Goal: Information Seeking & Learning: Learn about a topic

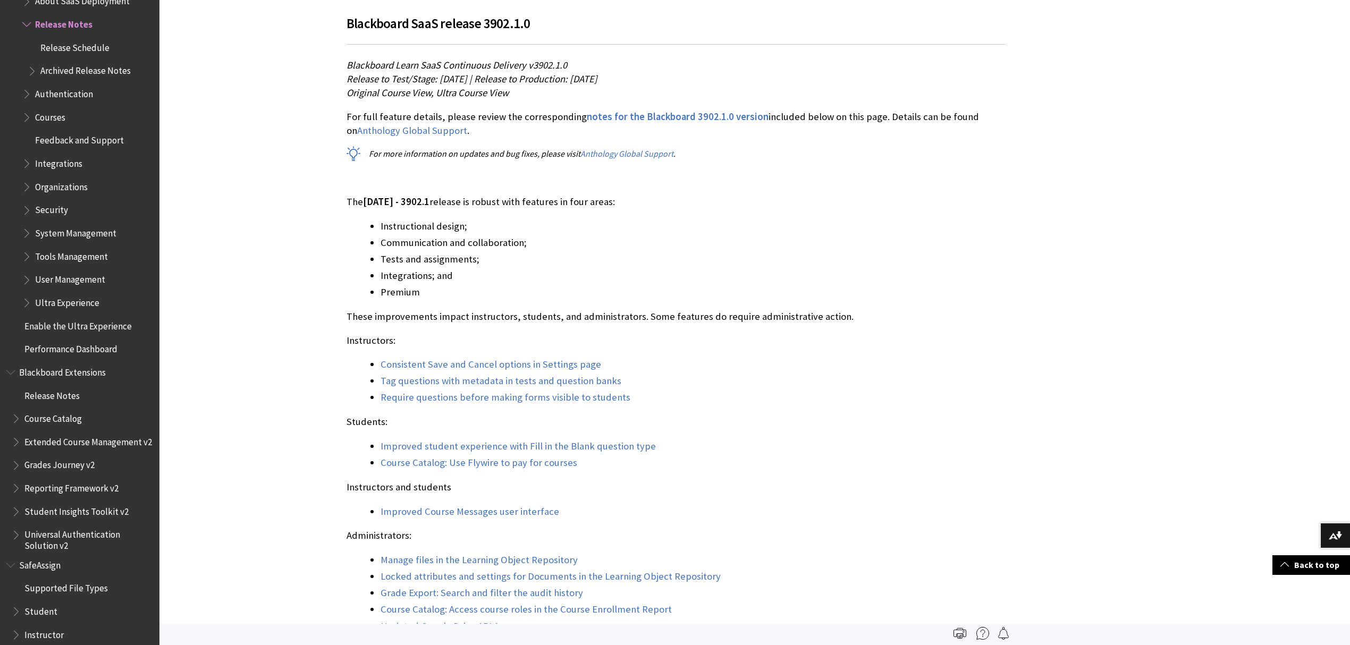
scroll to position [638, 0]
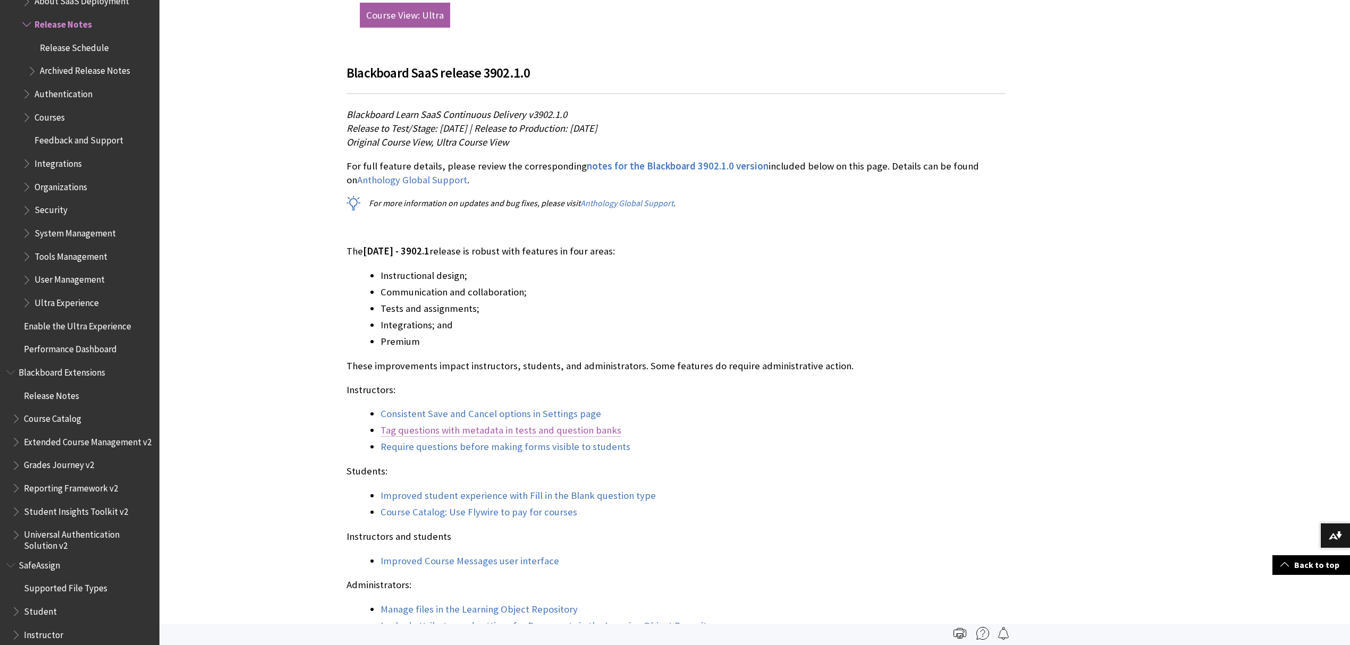
click at [430, 430] on link "Tag questions with metadata in tests and question banks" at bounding box center [500, 430] width 241 height 13
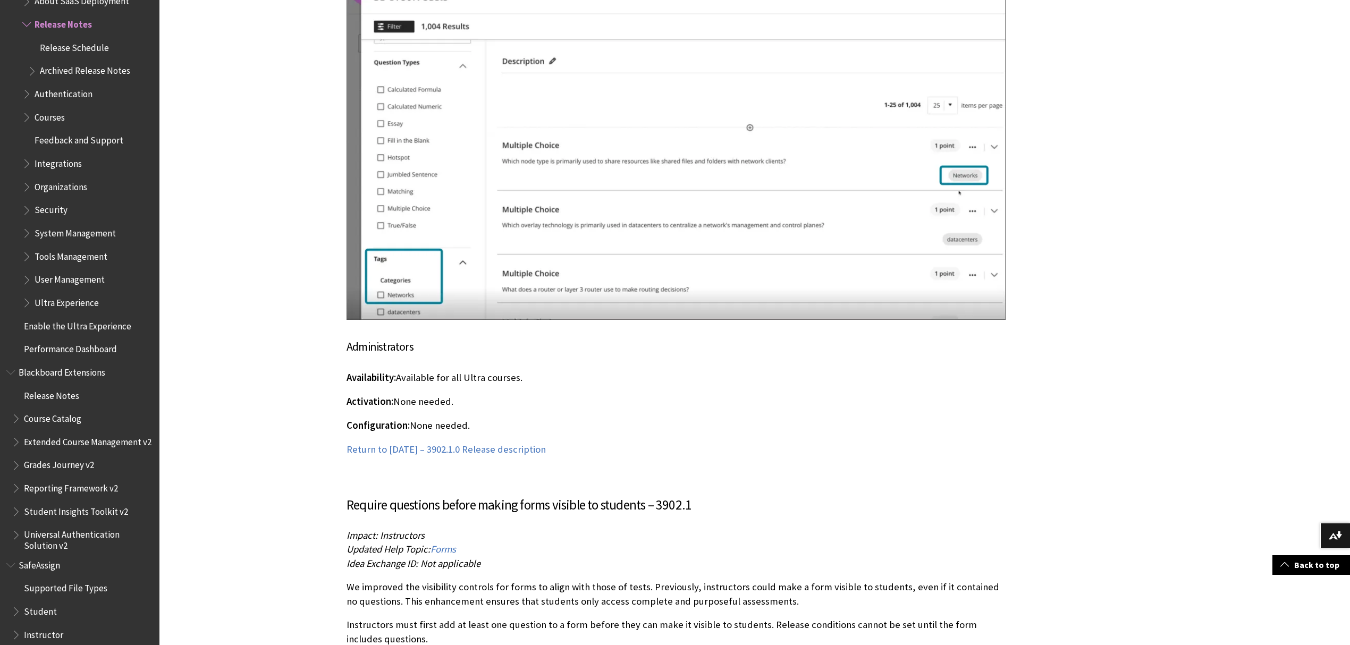
scroll to position [6686, 0]
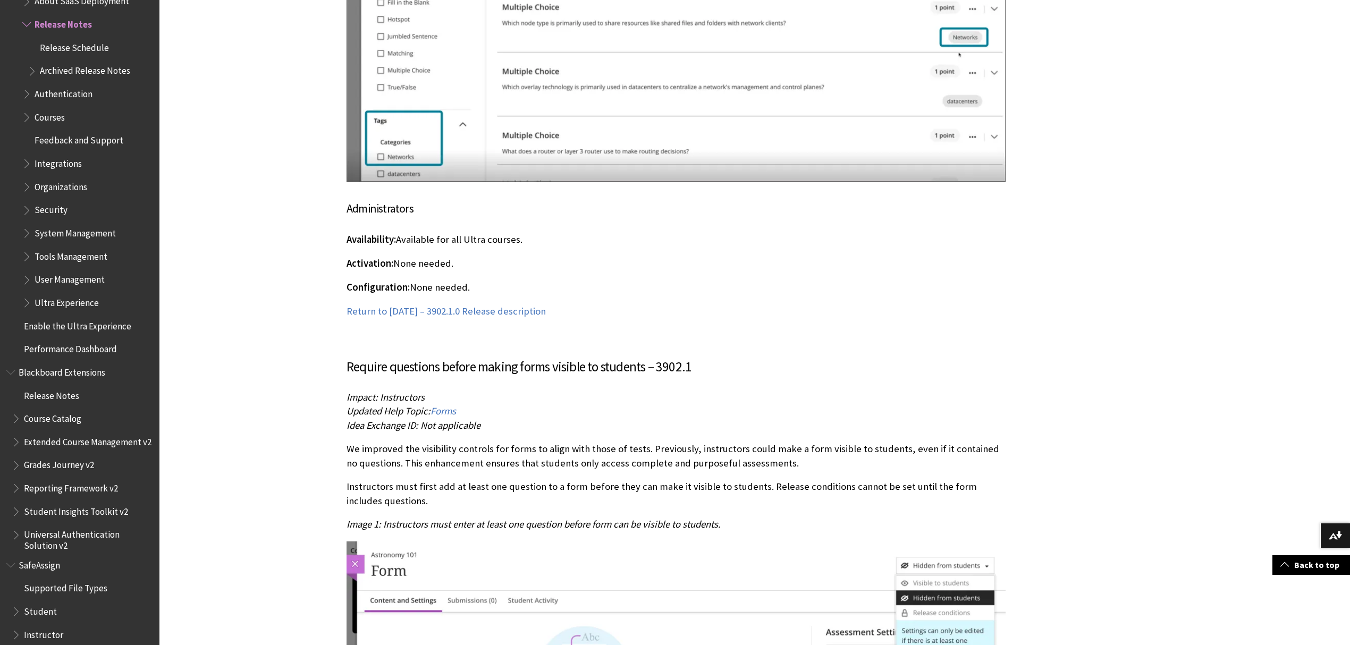
click at [446, 370] on span "Require questions before making forms visible to students – 3902.1" at bounding box center [518, 366] width 345 height 17
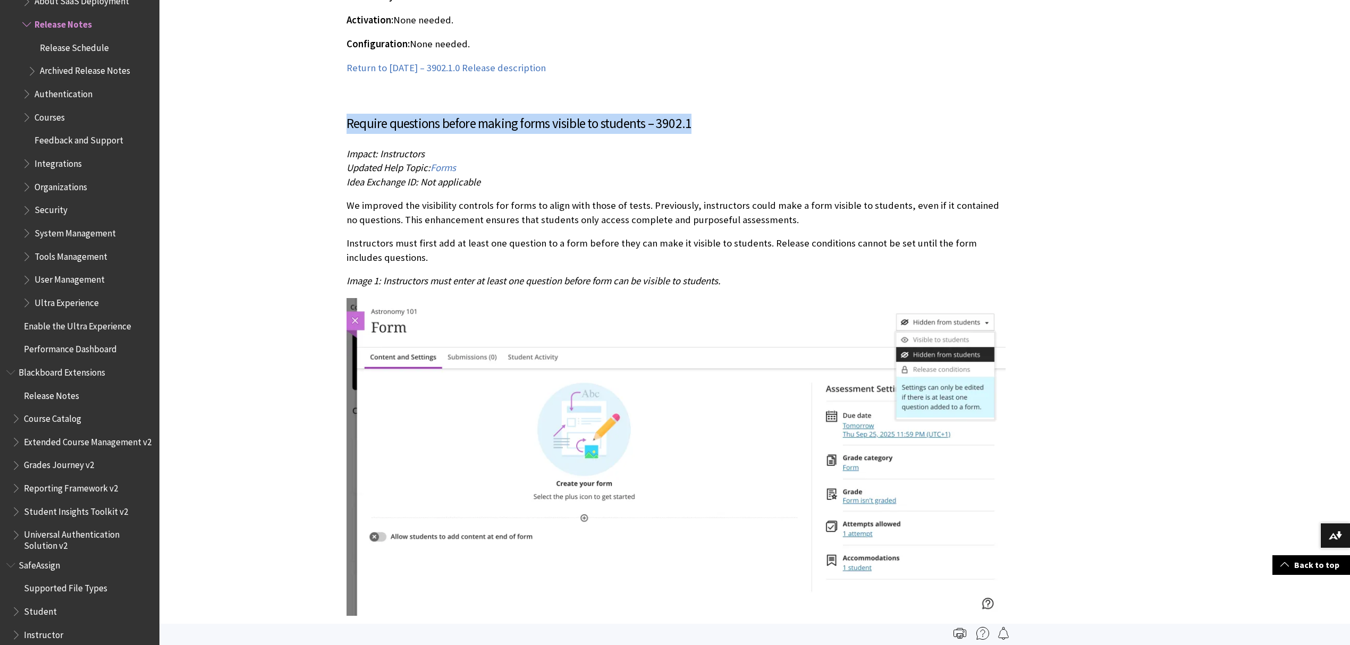
scroll to position [6898, 0]
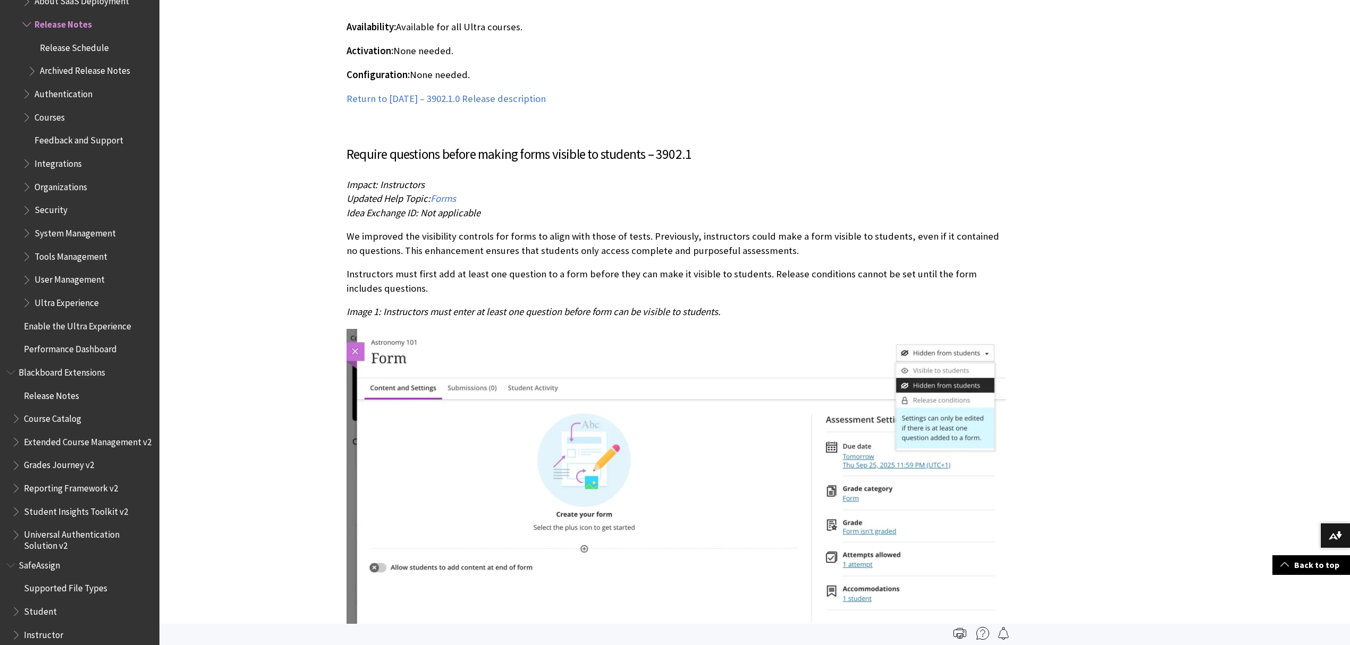
click at [532, 235] on p "We improved the visibility controls for forms to align with those of tests. Pre…" at bounding box center [675, 244] width 659 height 28
click at [532, 236] on p "We improved the visibility controls for forms to align with those of tests. Pre…" at bounding box center [675, 244] width 659 height 28
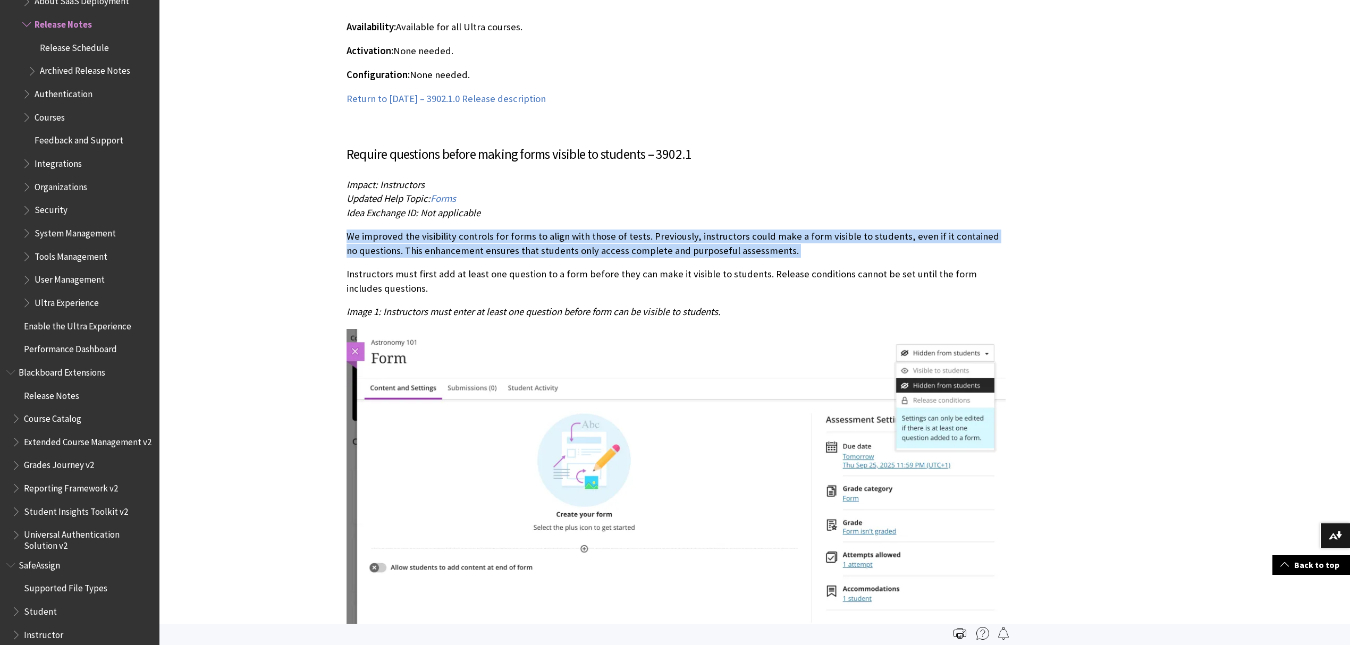
click at [532, 236] on p "We improved the visibility controls for forms to align with those of tests. Pre…" at bounding box center [675, 244] width 659 height 28
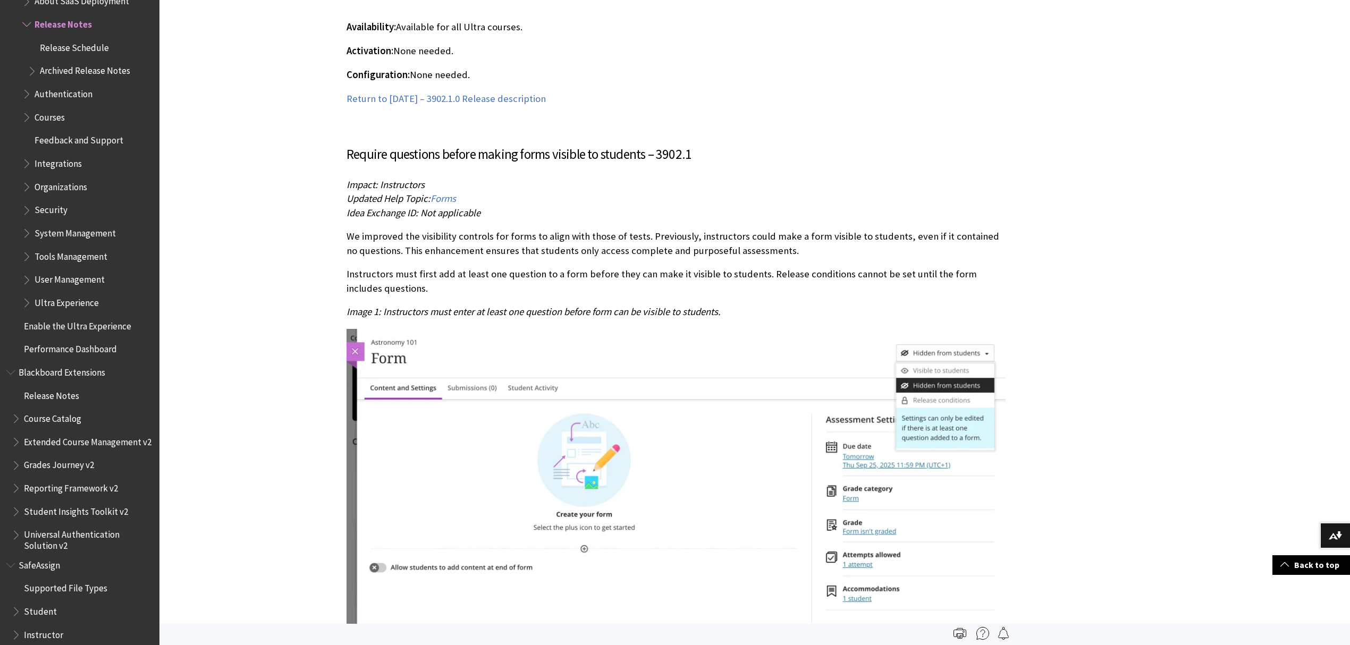
click at [517, 266] on div "Require questions before making forms visible to students – 3902.1 Impact: Inst…" at bounding box center [675, 464] width 659 height 639
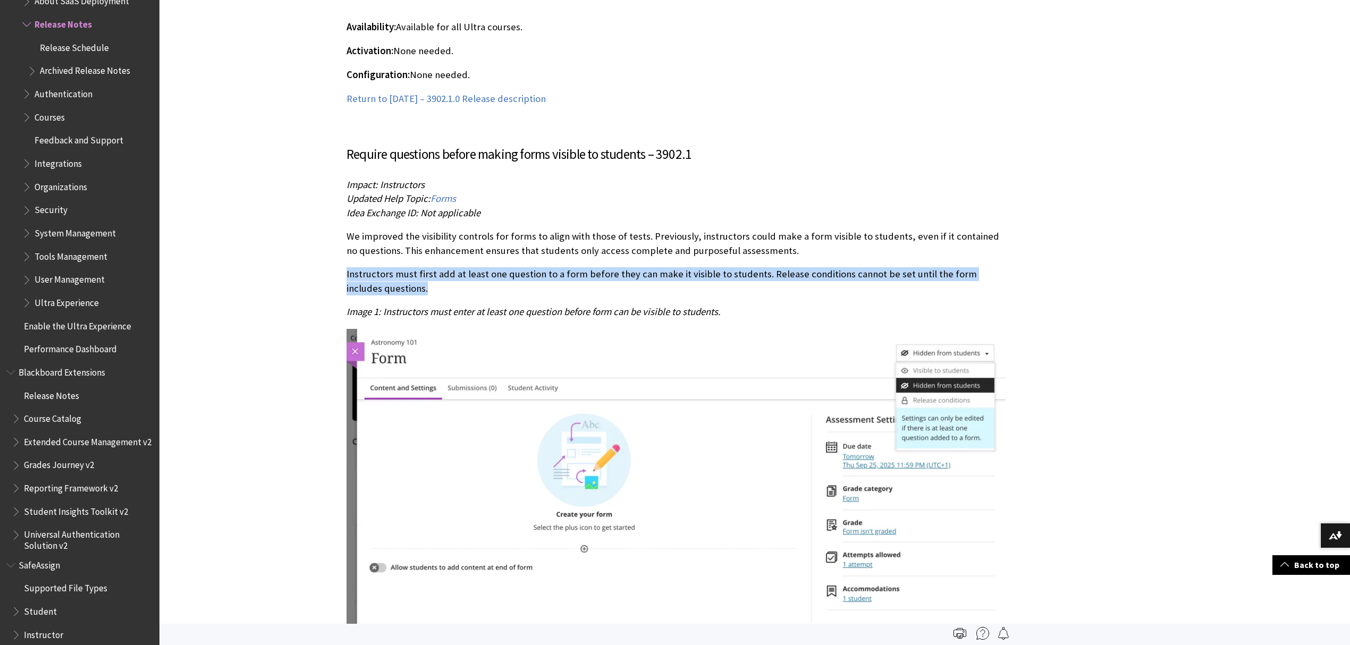
click at [517, 266] on div "Require questions before making forms visible to students – 3902.1 Impact: Inst…" at bounding box center [675, 464] width 659 height 639
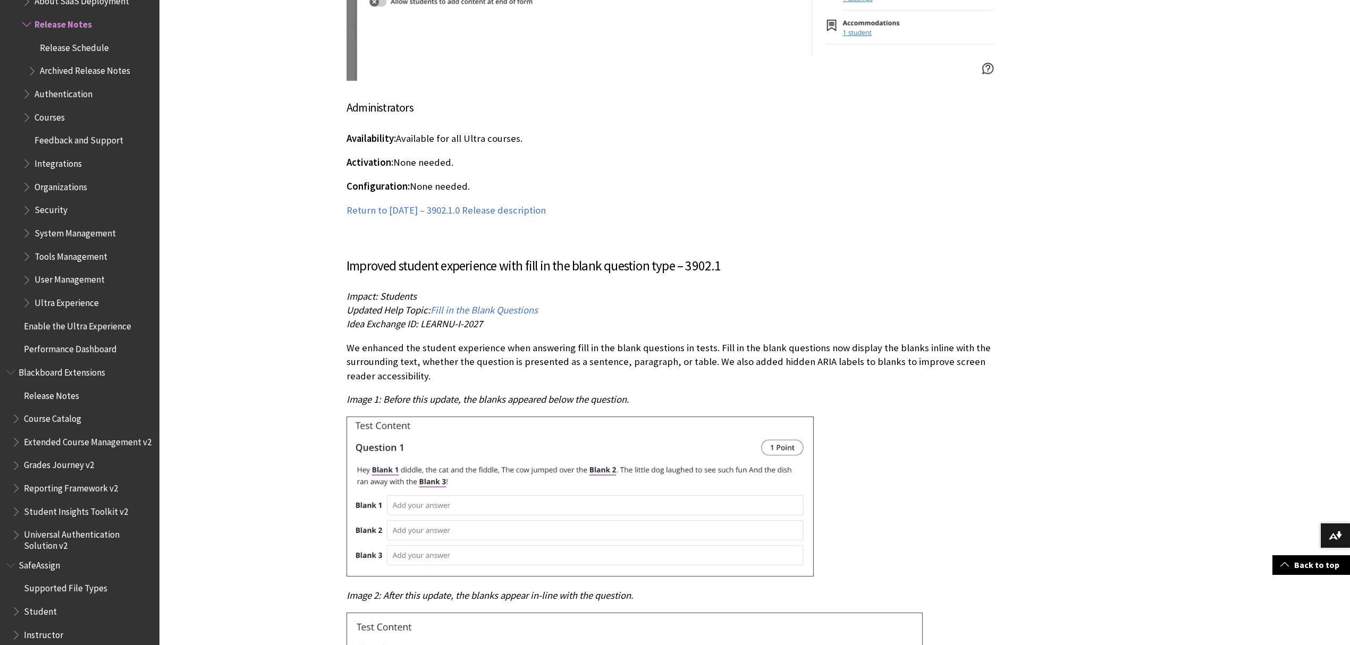
scroll to position [7465, 0]
click at [490, 259] on span "Improved student experience with fill in the blank question type – 3902.1" at bounding box center [533, 265] width 375 height 17
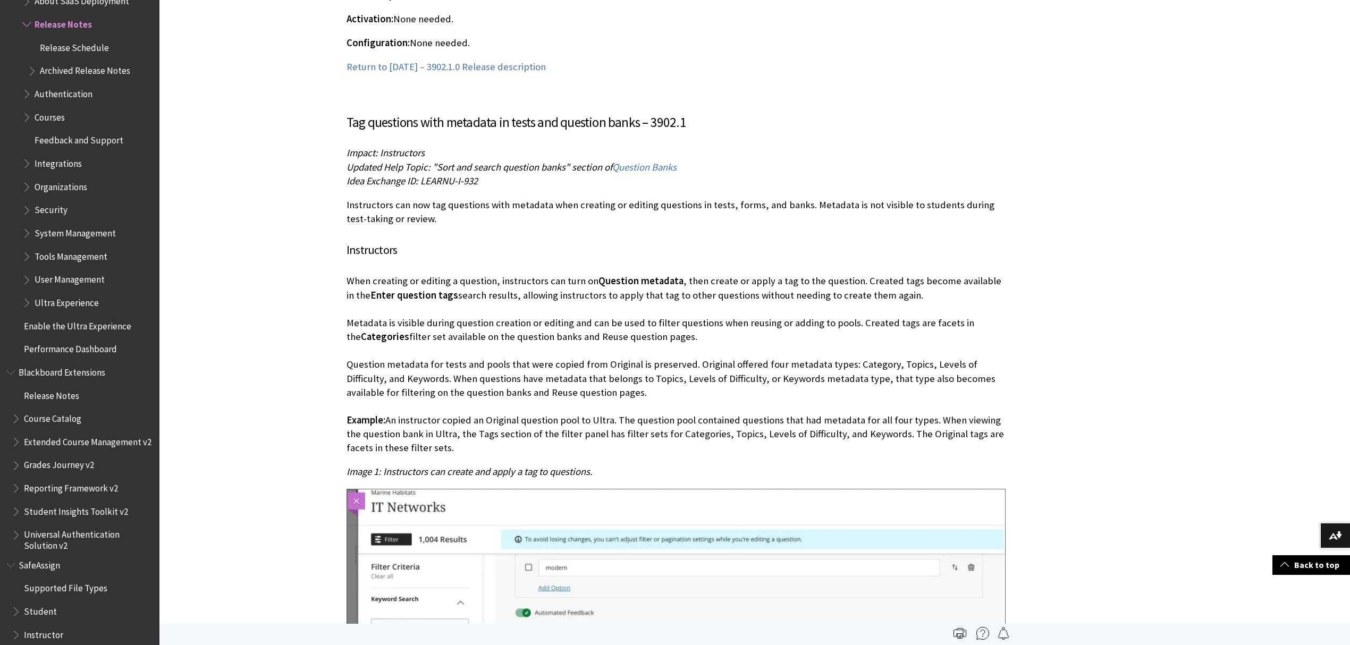
scroll to position [5623, 0]
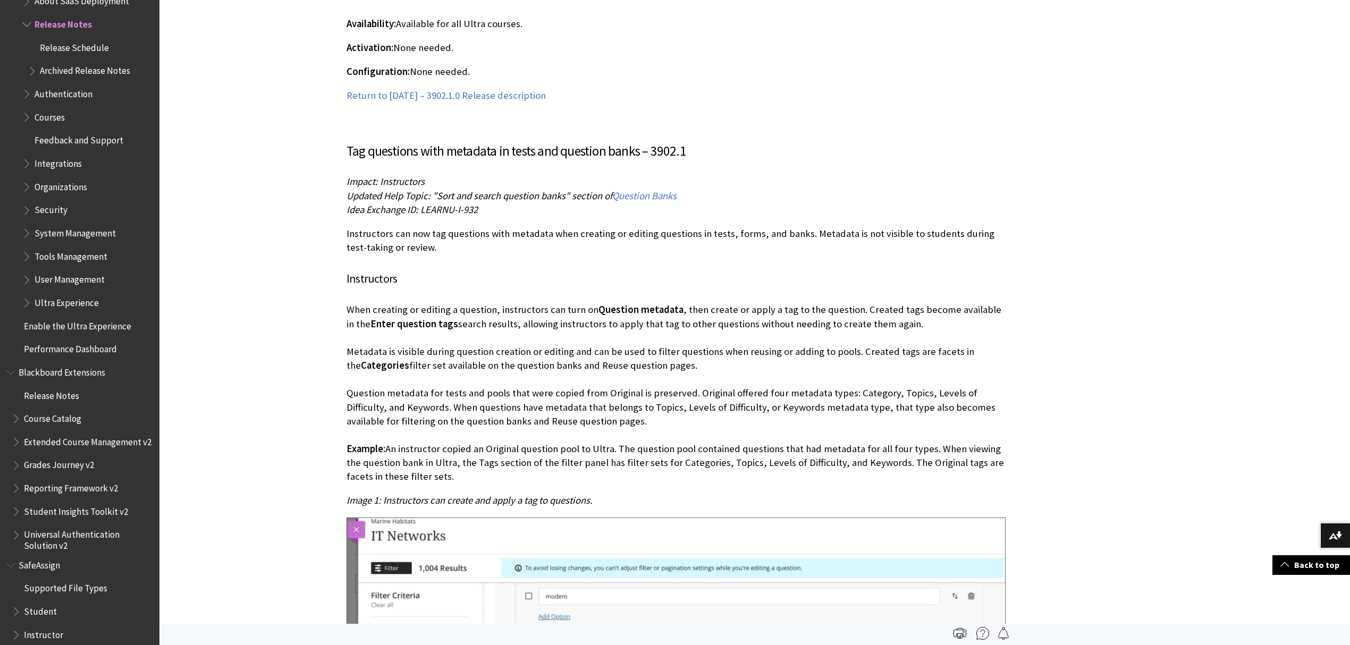
click at [481, 318] on p "When creating or editing a question, instructors can turn on Question metadata …" at bounding box center [675, 393] width 659 height 181
click at [481, 317] on p "When creating or editing a question, instructors can turn on Question metadata …" at bounding box center [675, 393] width 659 height 181
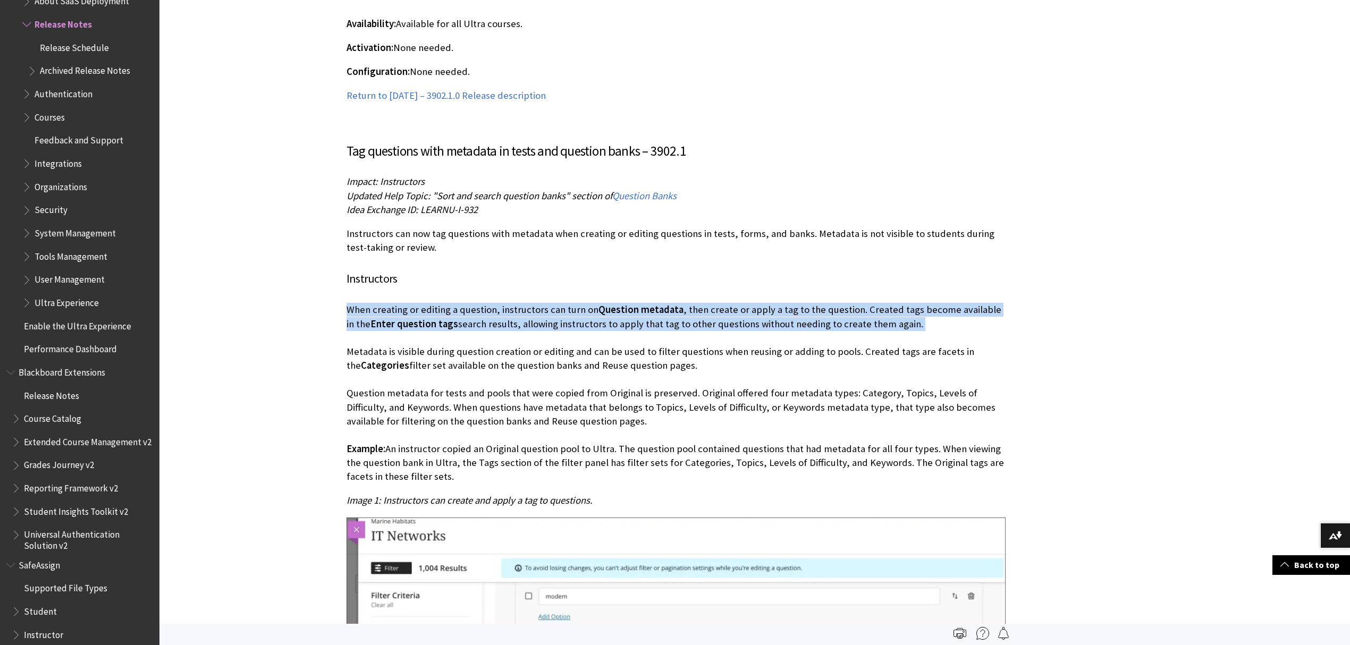
click at [480, 317] on p "When creating or editing a question, instructors can turn on Question metadata …" at bounding box center [675, 393] width 659 height 181
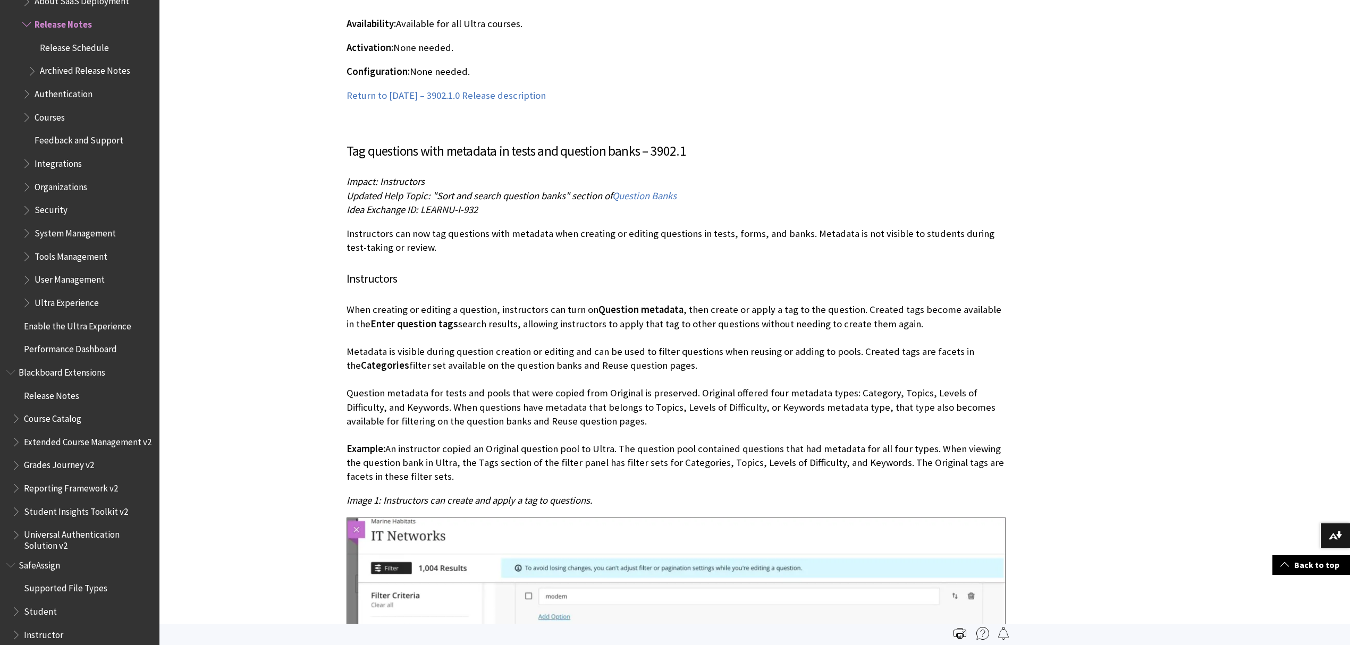
click at [447, 383] on p "When creating or editing a question, instructors can turn on Question metadata …" at bounding box center [675, 393] width 659 height 181
click at [445, 394] on p "When creating or editing a question, instructors can turn on Question metadata …" at bounding box center [675, 393] width 659 height 181
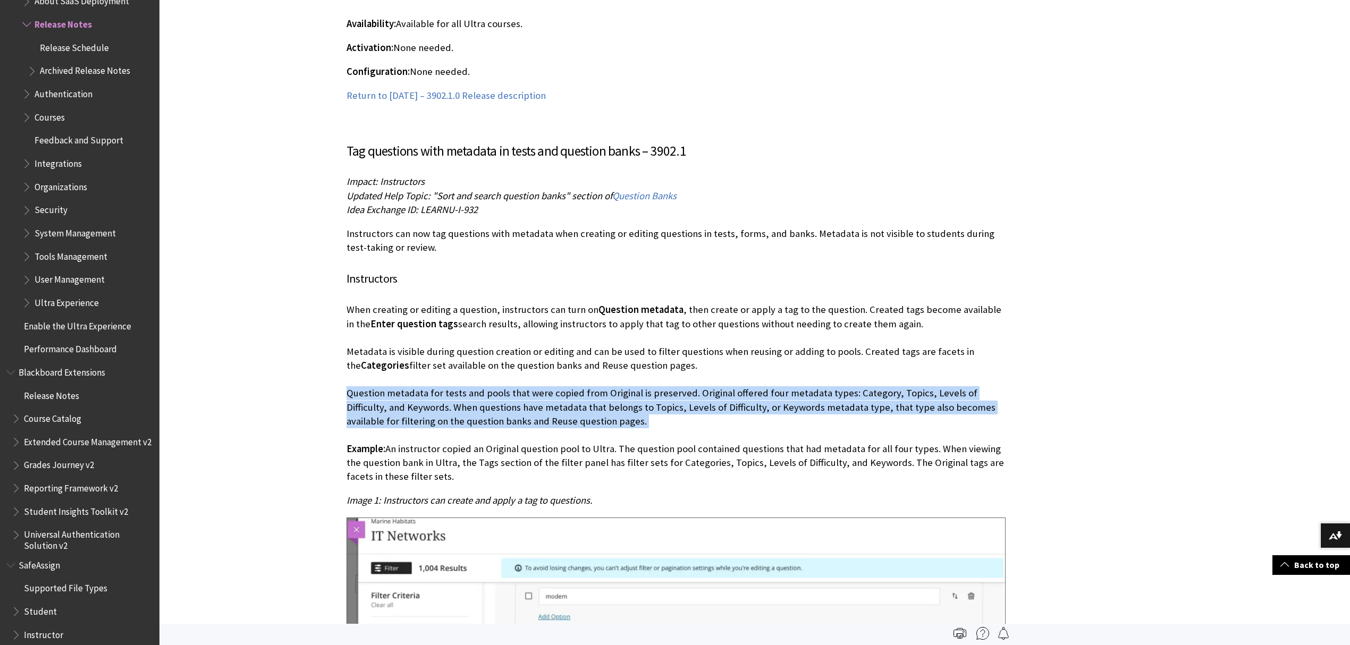
click at [445, 394] on p "When creating or editing a question, instructors can turn on Question metadata …" at bounding box center [675, 393] width 659 height 181
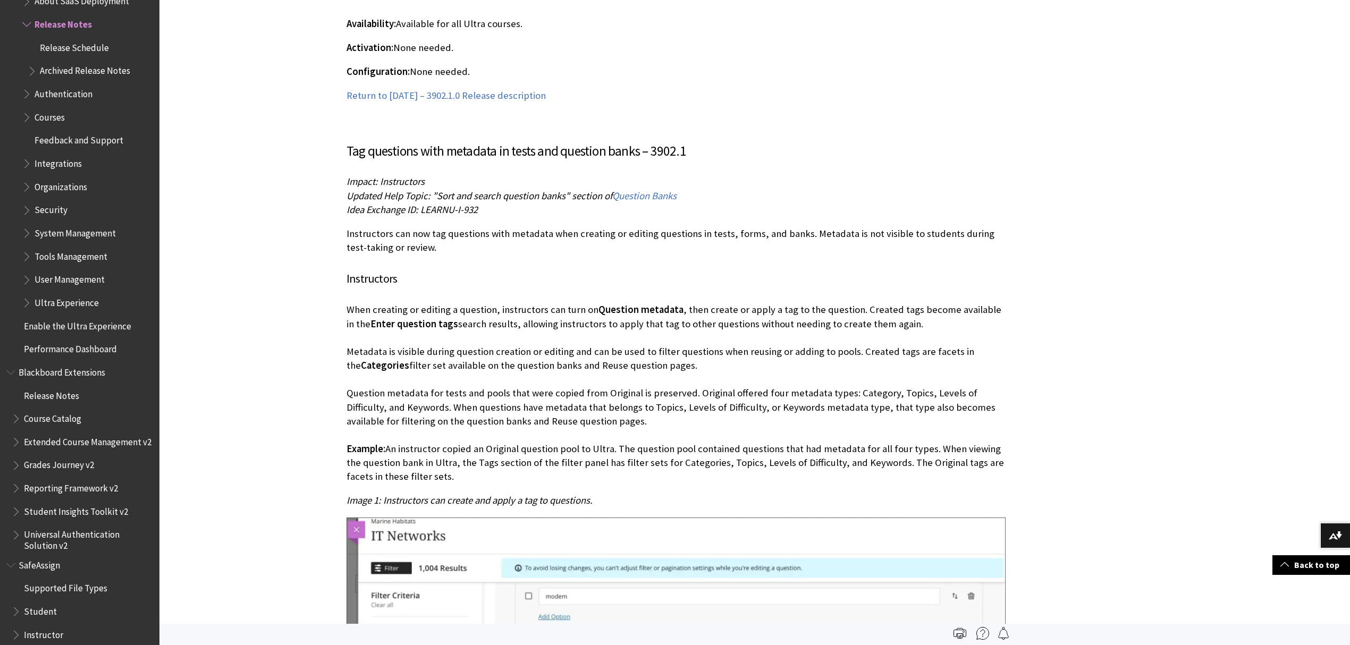
click at [449, 358] on p "When creating or editing a question, instructors can turn on Question metadata …" at bounding box center [675, 393] width 659 height 181
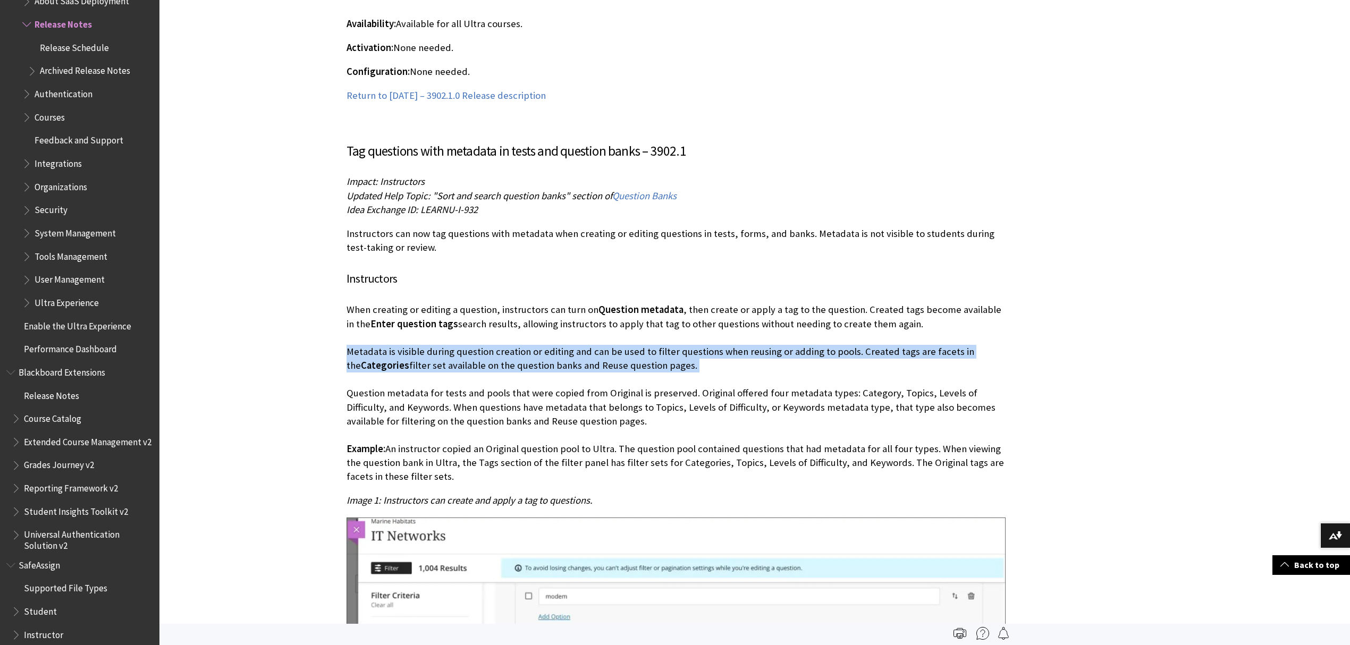
click at [449, 358] on p "When creating or editing a question, instructors can turn on Question metadata …" at bounding box center [675, 393] width 659 height 181
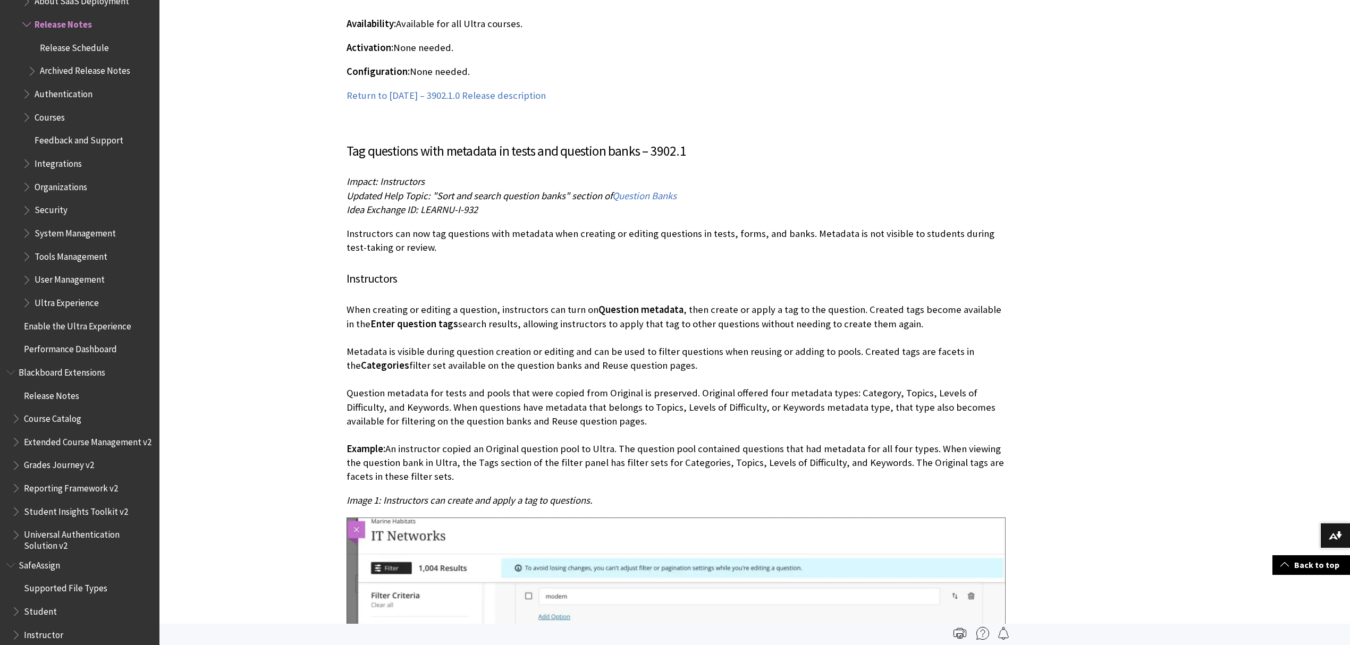
click at [445, 391] on p "When creating or editing a question, instructors can turn on Question metadata …" at bounding box center [675, 393] width 659 height 181
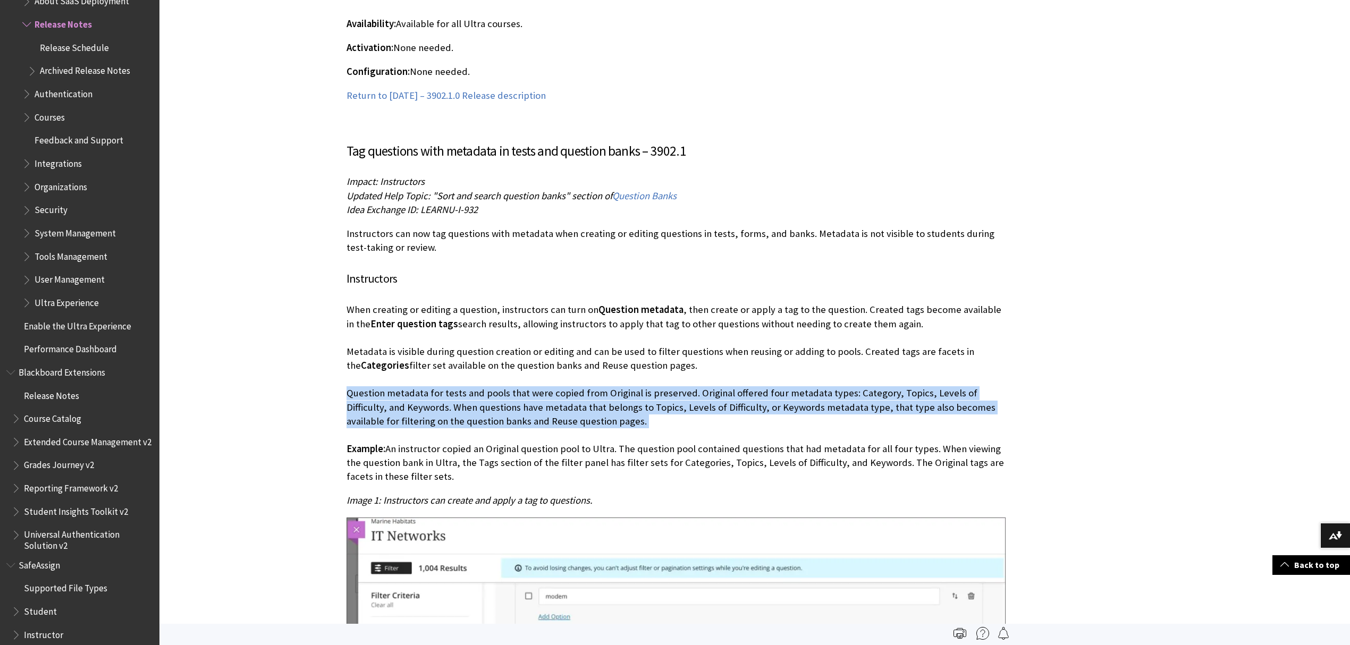
click at [445, 391] on p "When creating or editing a question, instructors can turn on Question metadata …" at bounding box center [675, 393] width 659 height 181
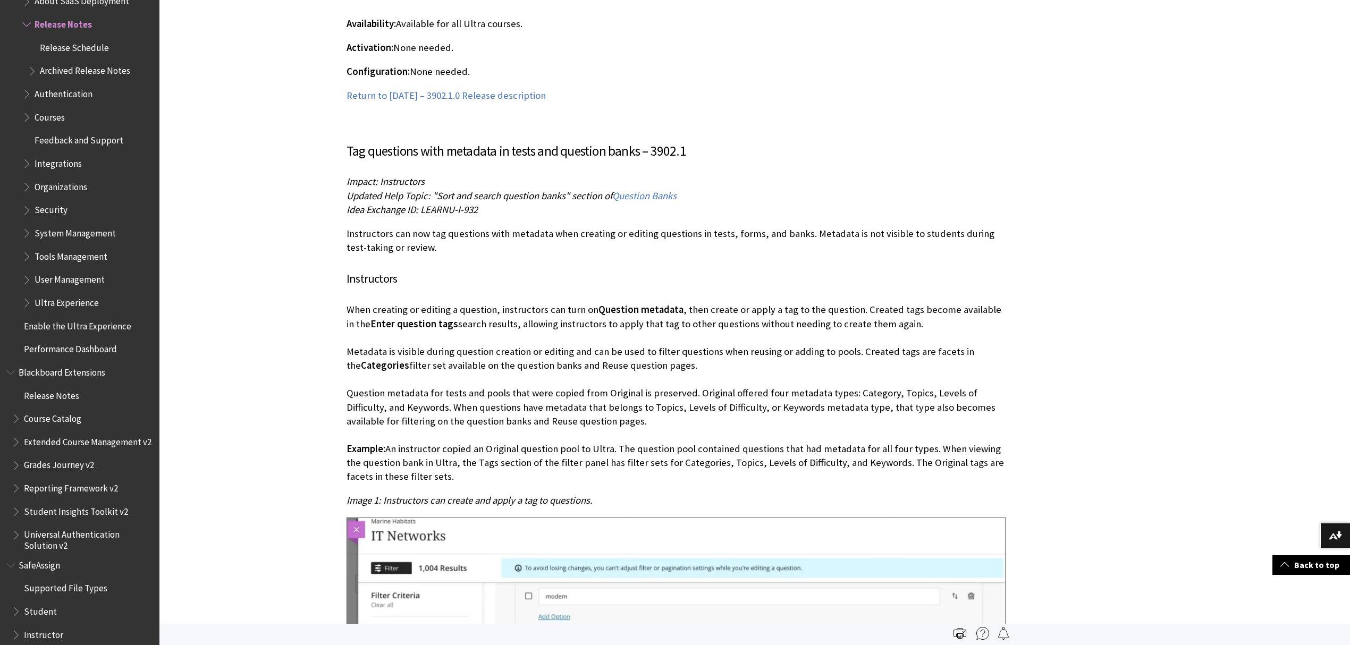
click at [447, 355] on p "When creating or editing a question, instructors can turn on Question metadata …" at bounding box center [675, 393] width 659 height 181
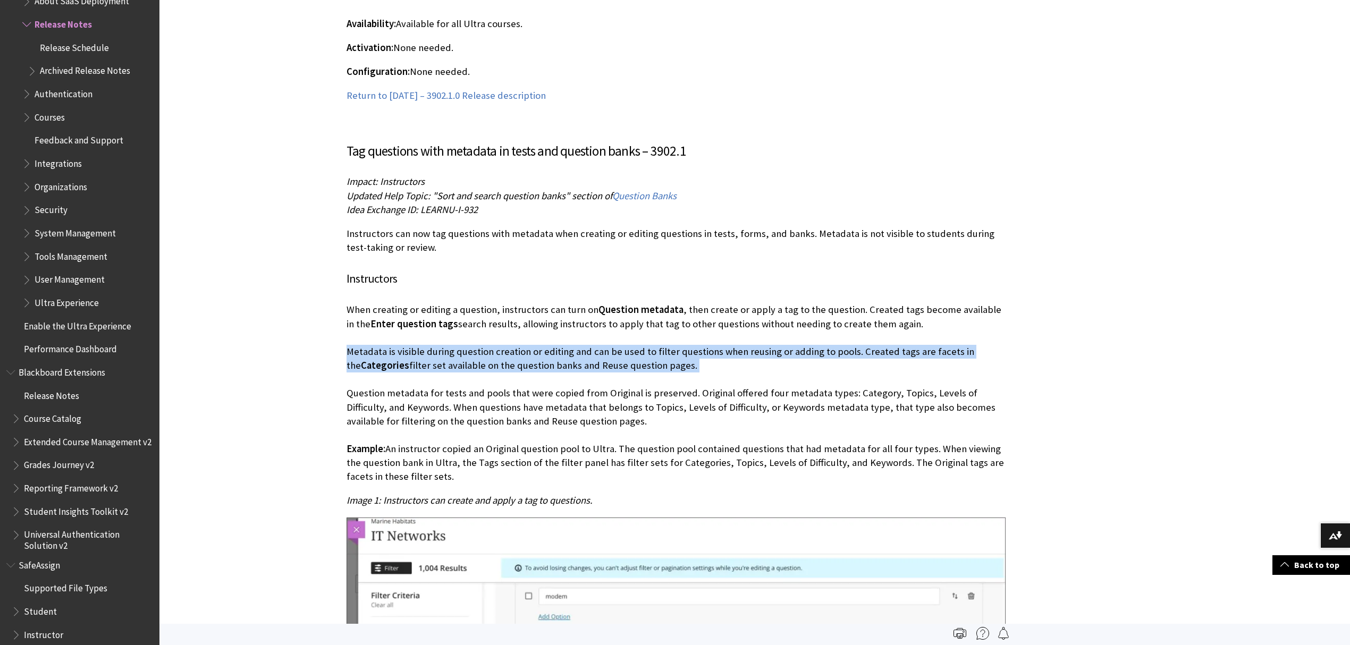
click at [447, 355] on p "When creating or editing a question, instructors can turn on Question metadata …" at bounding box center [675, 393] width 659 height 181
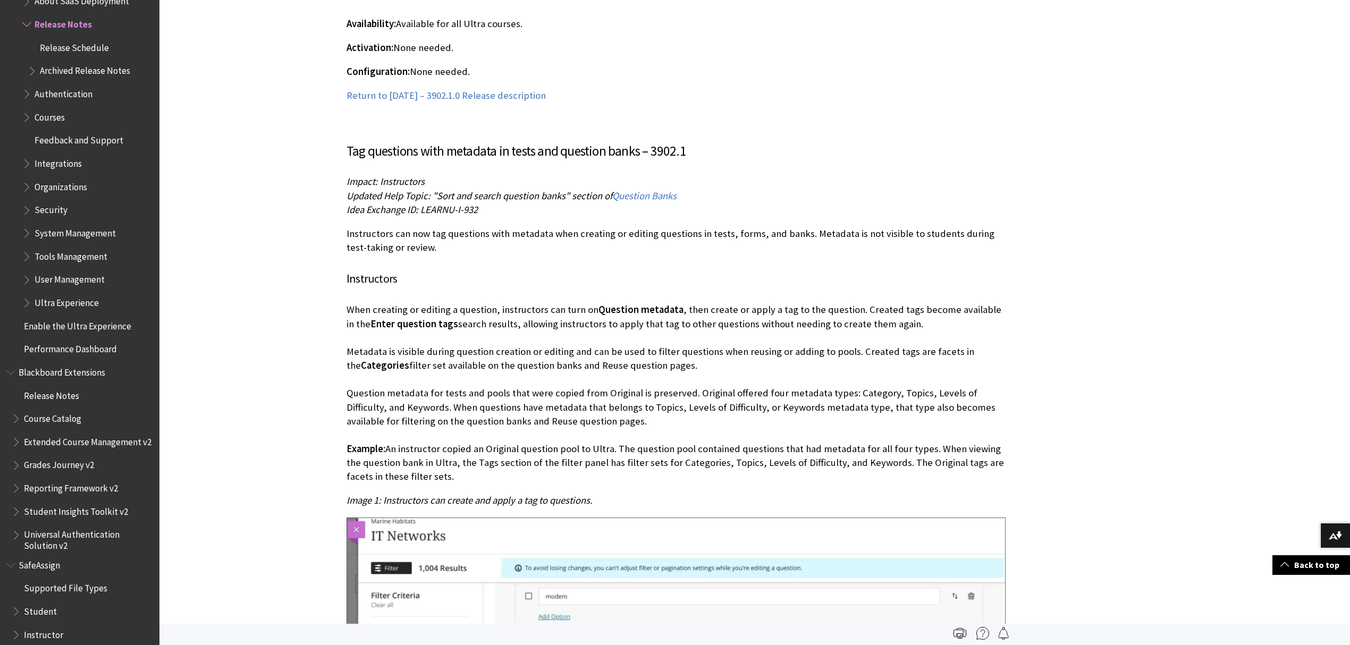
click at [428, 421] on p "When creating or editing a question, instructors can turn on Question metadata …" at bounding box center [675, 393] width 659 height 181
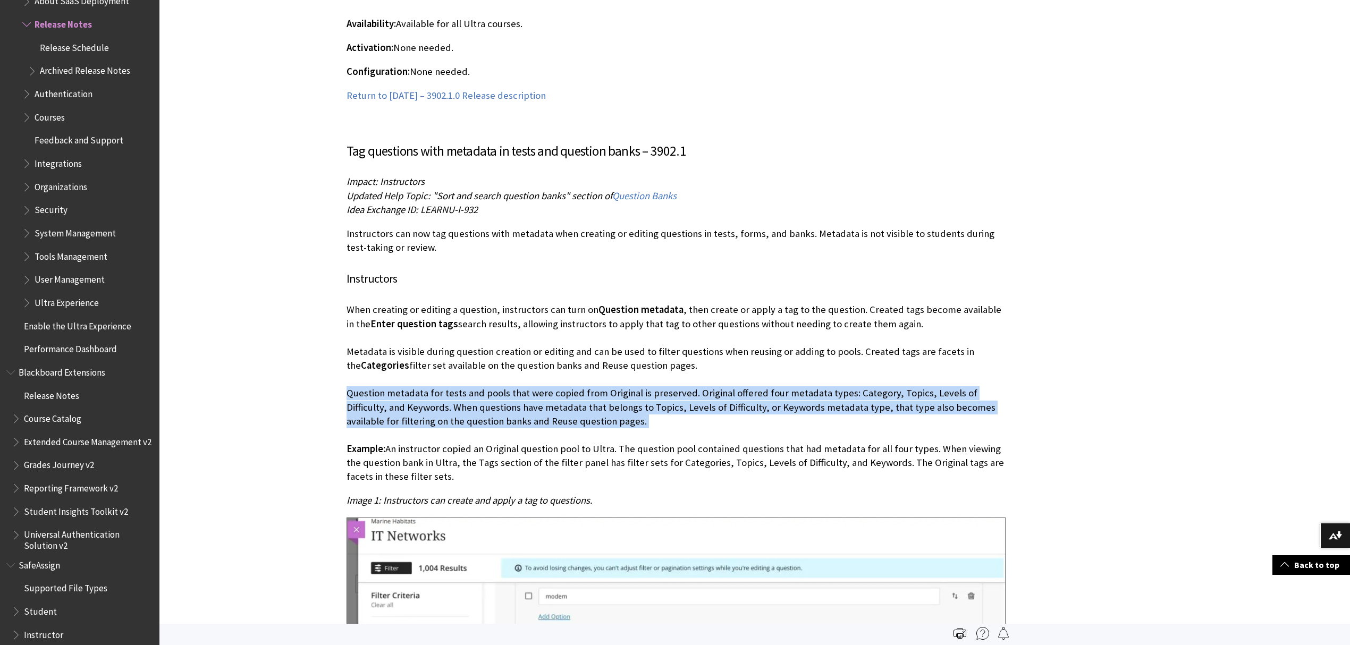
click at [428, 421] on p "When creating or editing a question, instructors can turn on Question metadata …" at bounding box center [675, 393] width 659 height 181
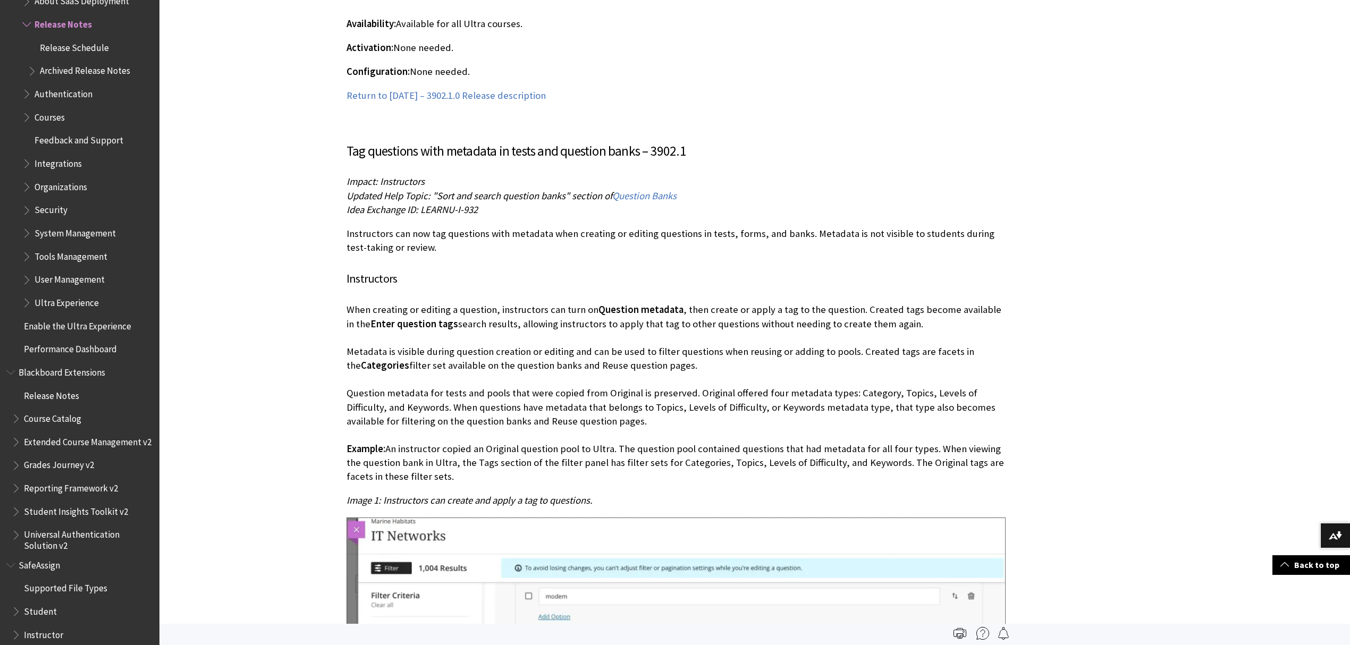
click at [426, 350] on p "When creating or editing a question, instructors can turn on Question metadata …" at bounding box center [675, 393] width 659 height 181
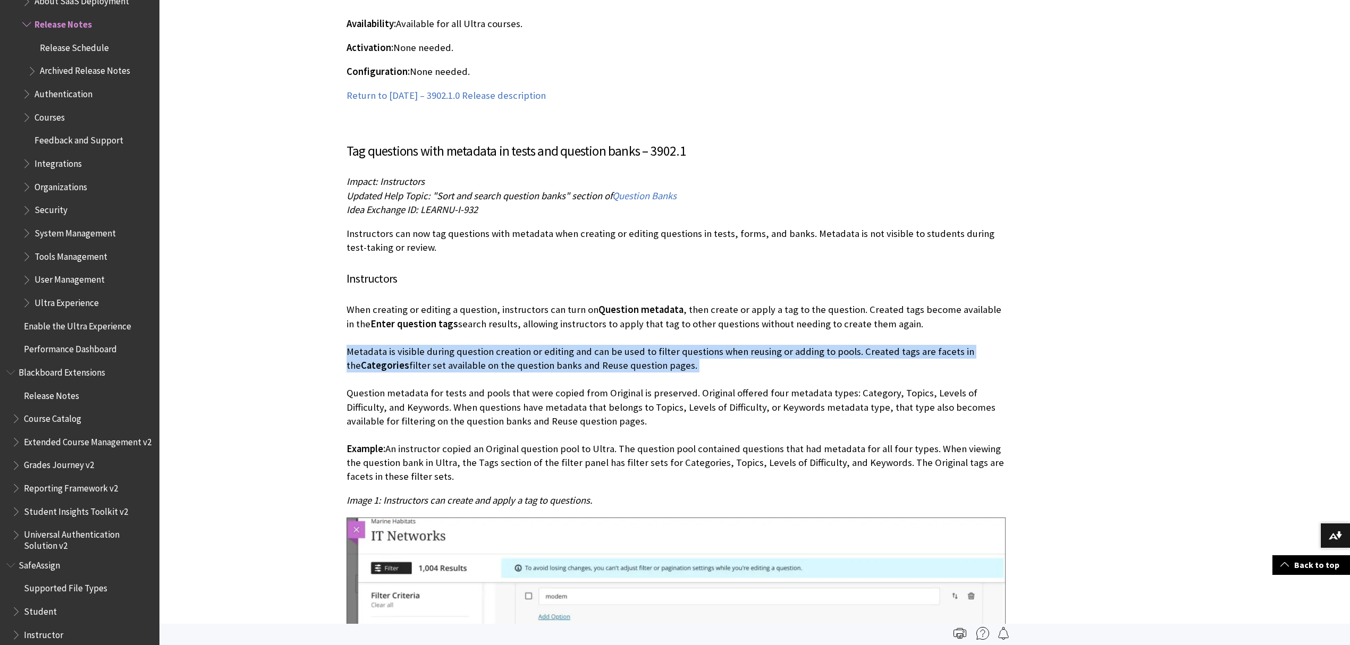
click at [426, 350] on p "When creating or editing a question, instructors can turn on Question metadata …" at bounding box center [675, 393] width 659 height 181
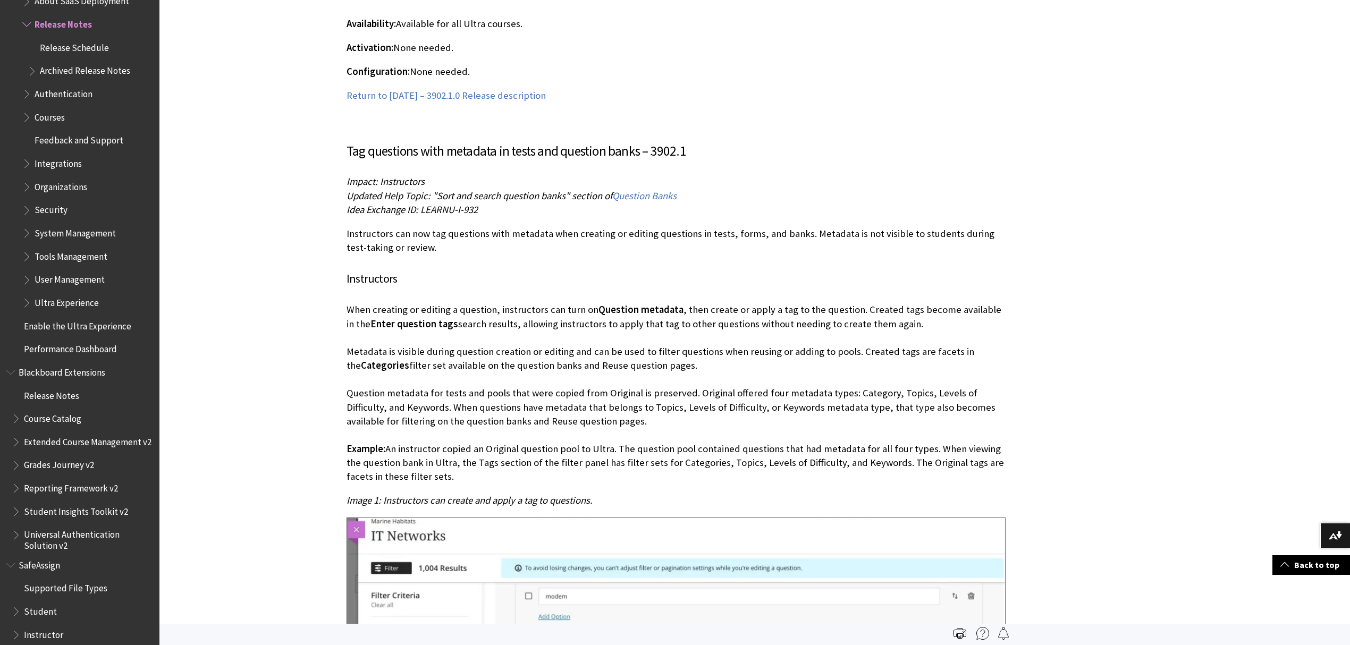
click at [425, 400] on p "When creating or editing a question, instructors can turn on Question metadata …" at bounding box center [675, 393] width 659 height 181
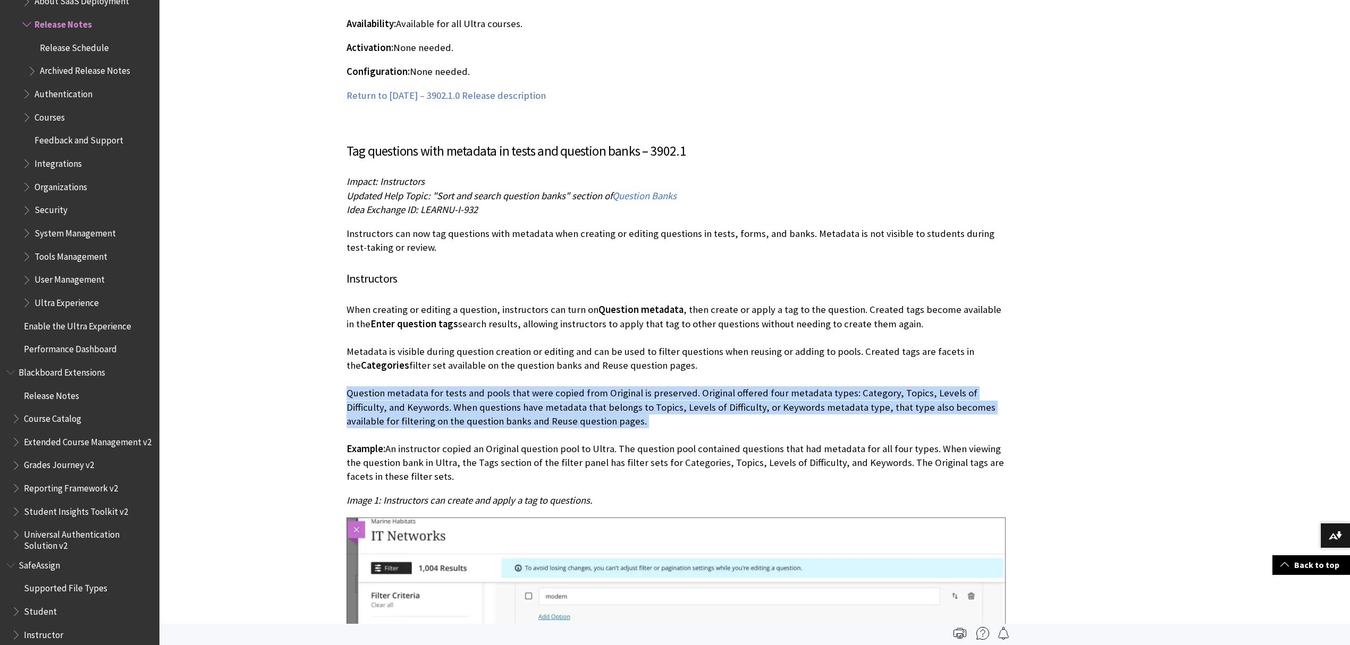
click at [425, 400] on p "When creating or editing a question, instructors can turn on Question metadata …" at bounding box center [675, 393] width 659 height 181
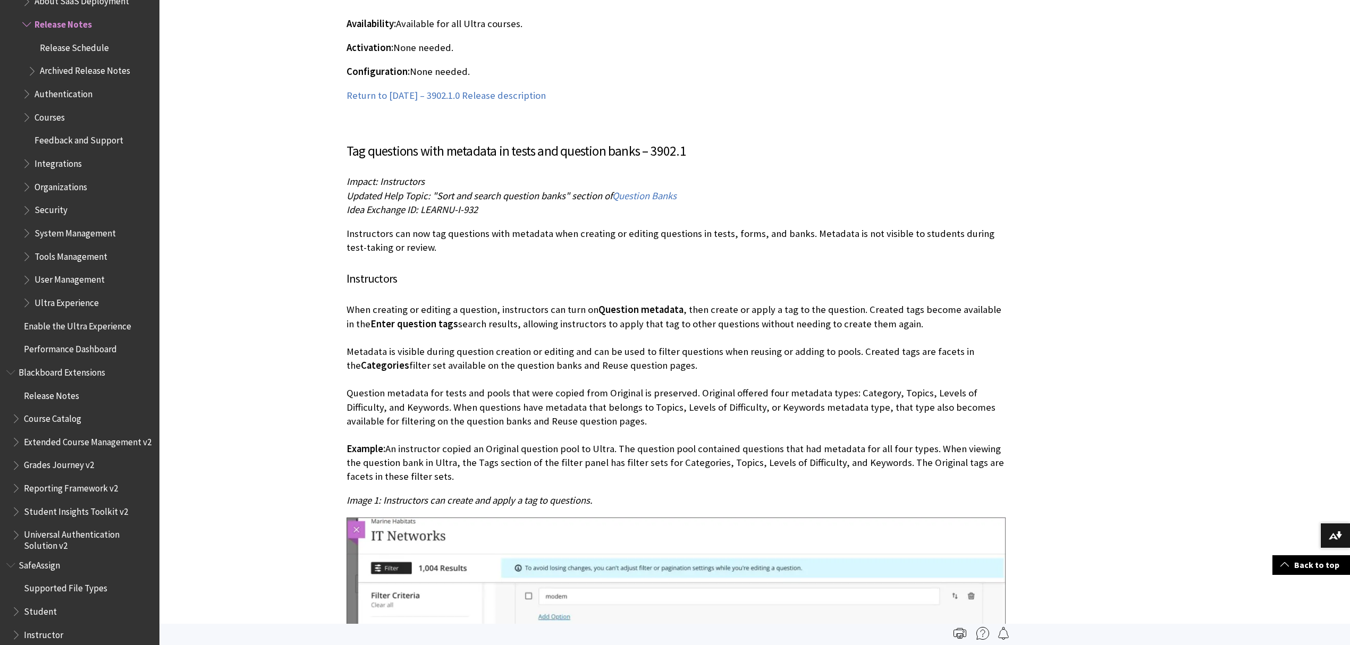
click at [435, 363] on p "When creating or editing a question, instructors can turn on Question metadata …" at bounding box center [675, 393] width 659 height 181
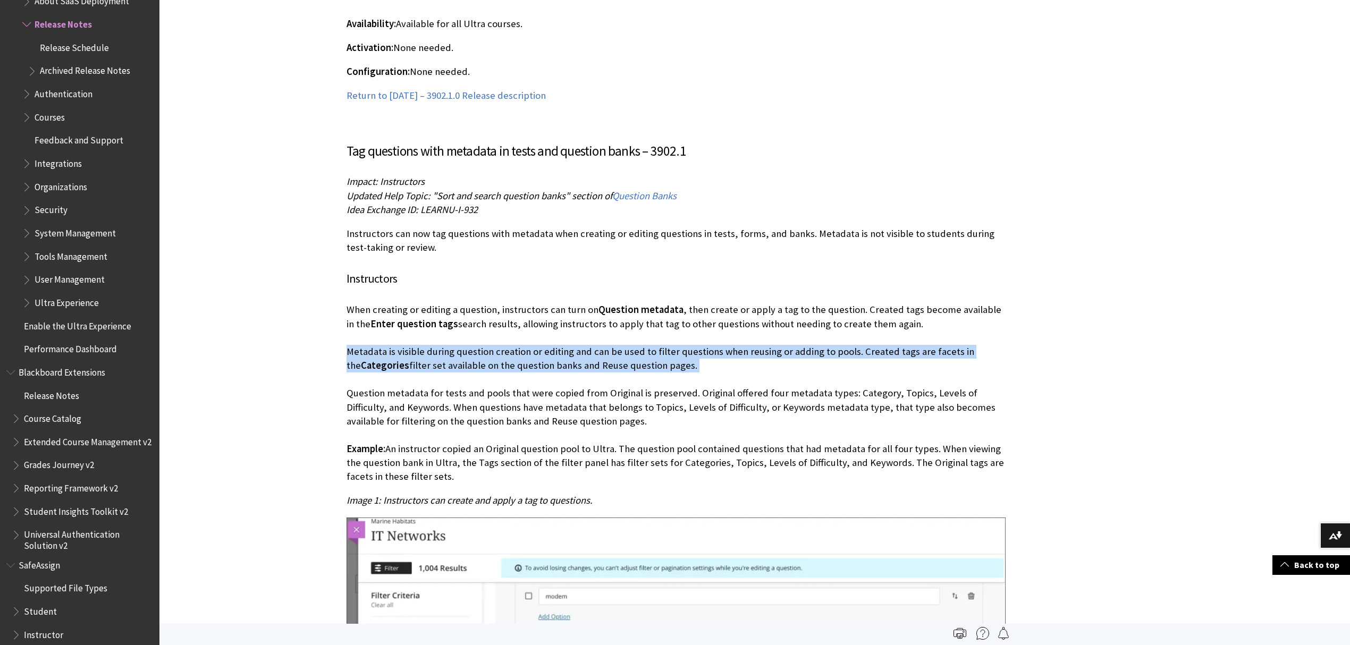
click at [435, 363] on p "When creating or editing a question, instructors can turn on Question metadata …" at bounding box center [675, 393] width 659 height 181
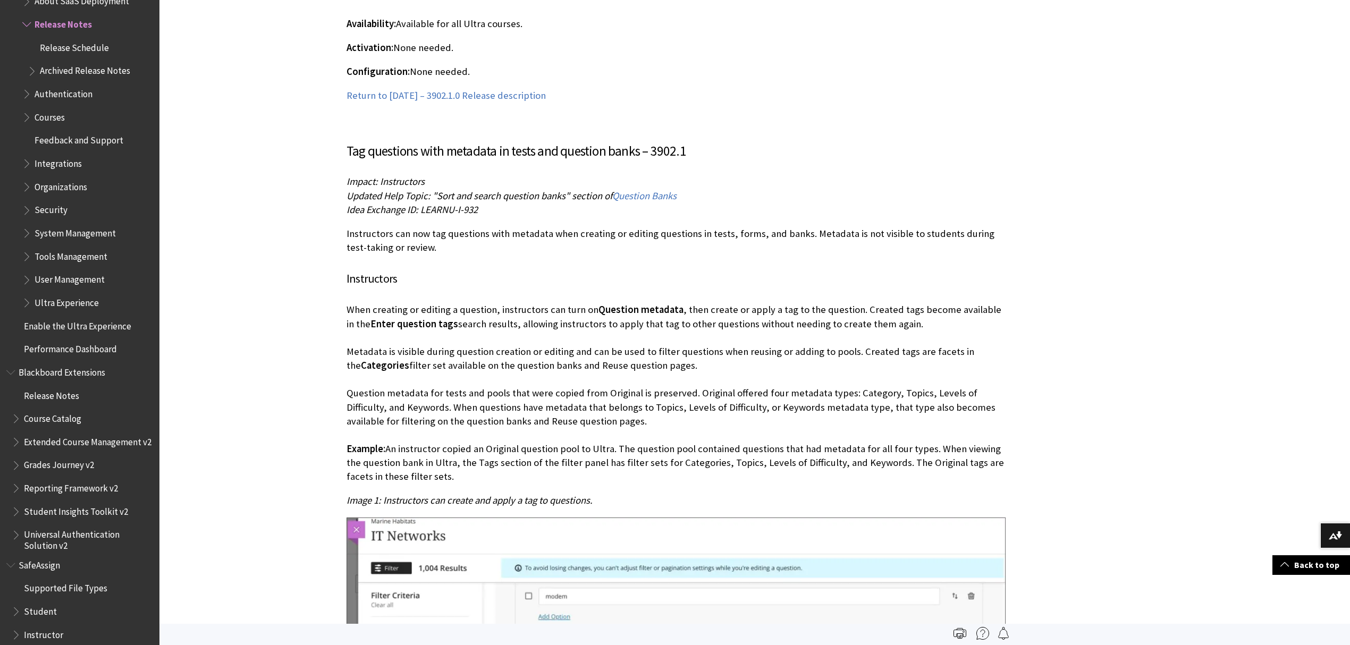
click at [430, 417] on p "When creating or editing a question, instructors can turn on Question metadata …" at bounding box center [675, 393] width 659 height 181
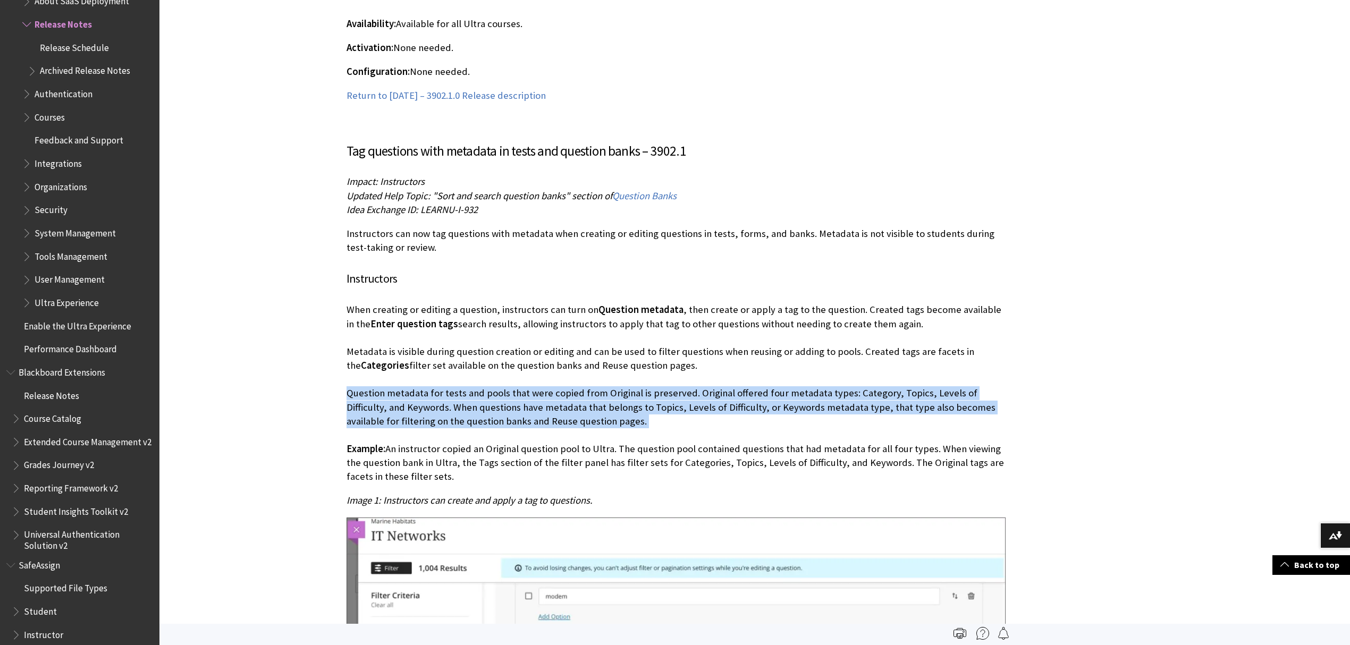
click at [430, 417] on p "When creating or editing a question, instructors can turn on Question metadata …" at bounding box center [675, 393] width 659 height 181
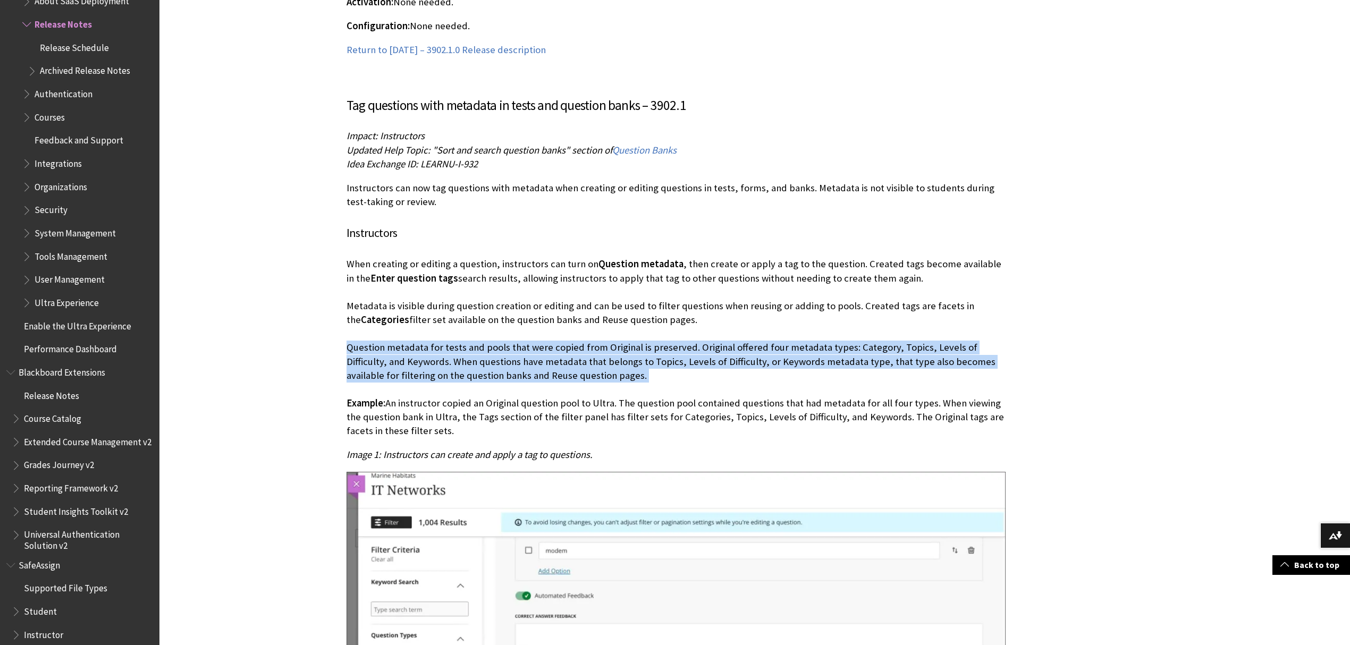
scroll to position [5694, 0]
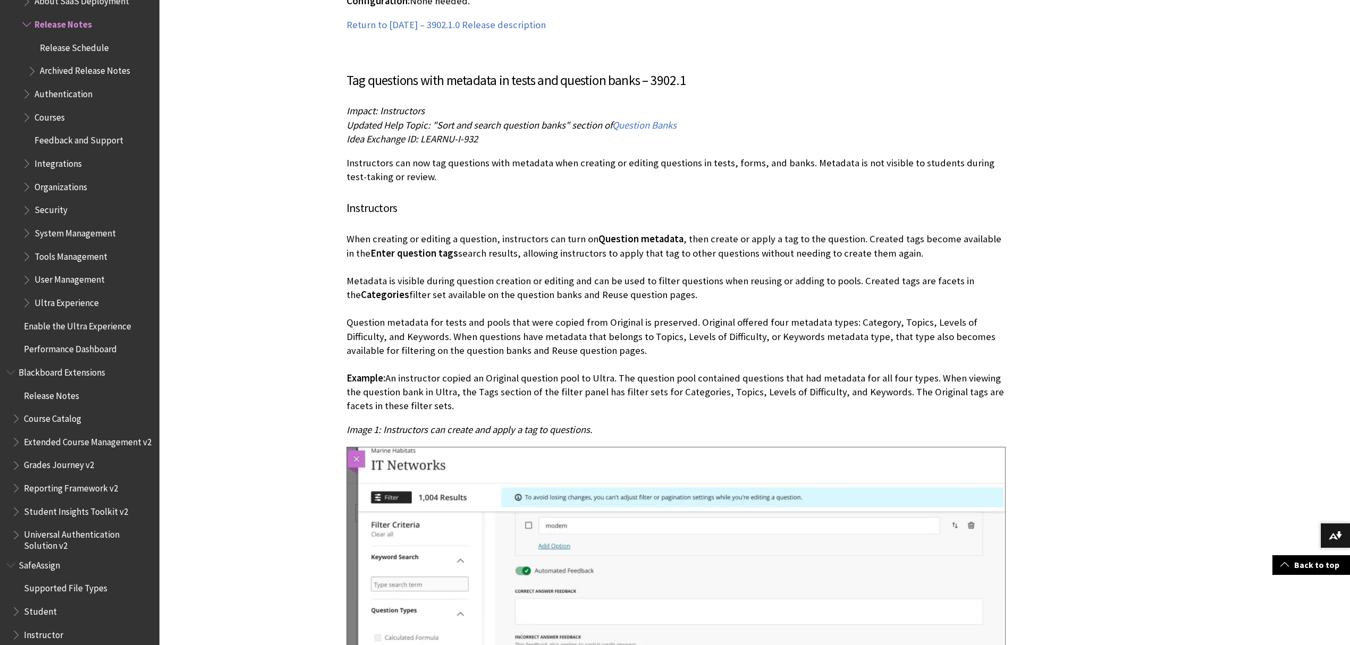
click at [438, 390] on p "When creating or editing a question, instructors can turn on Question metadata …" at bounding box center [675, 322] width 659 height 181
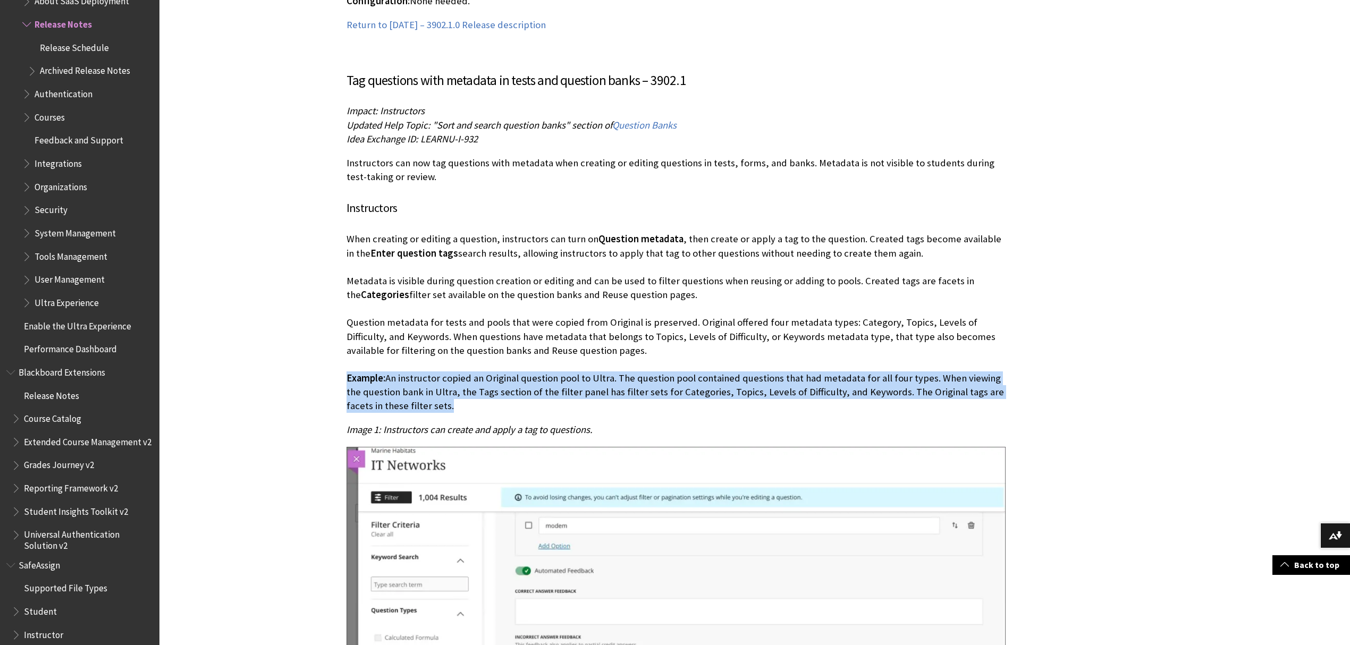
click at [438, 390] on p "When creating or editing a question, instructors can turn on Question metadata …" at bounding box center [675, 322] width 659 height 181
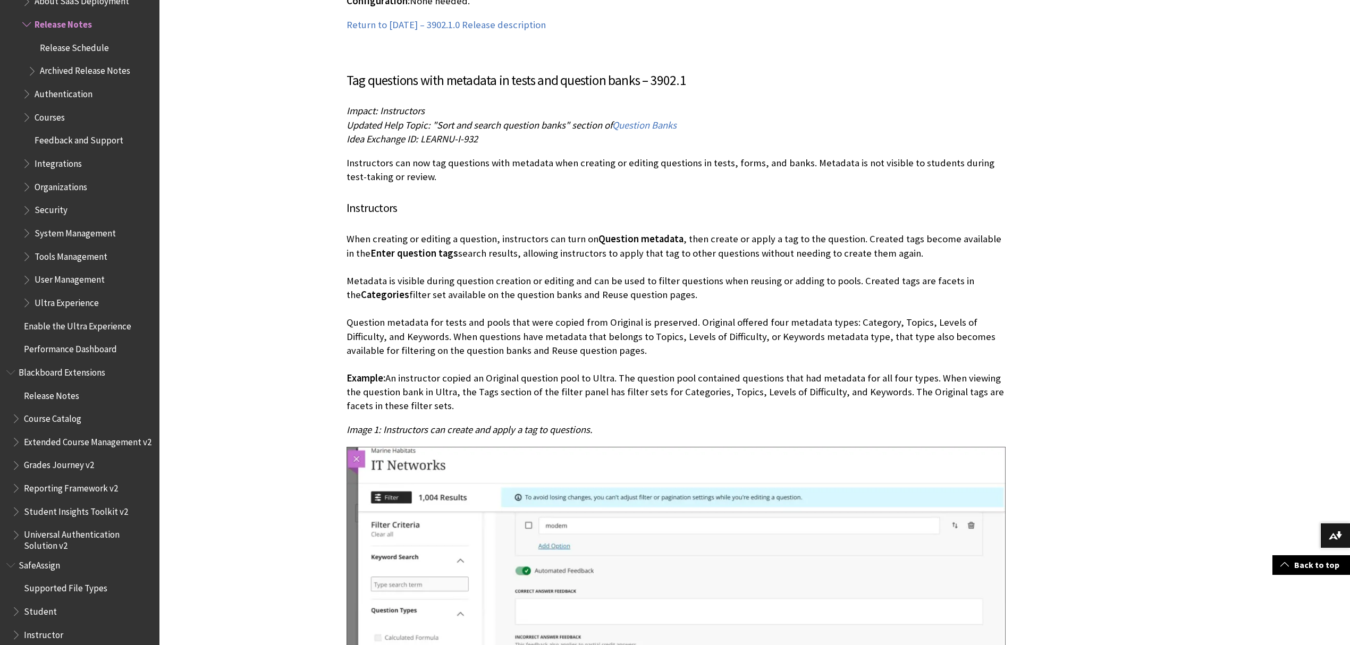
click at [440, 339] on p "When creating or editing a question, instructors can turn on Question metadata …" at bounding box center [675, 322] width 659 height 181
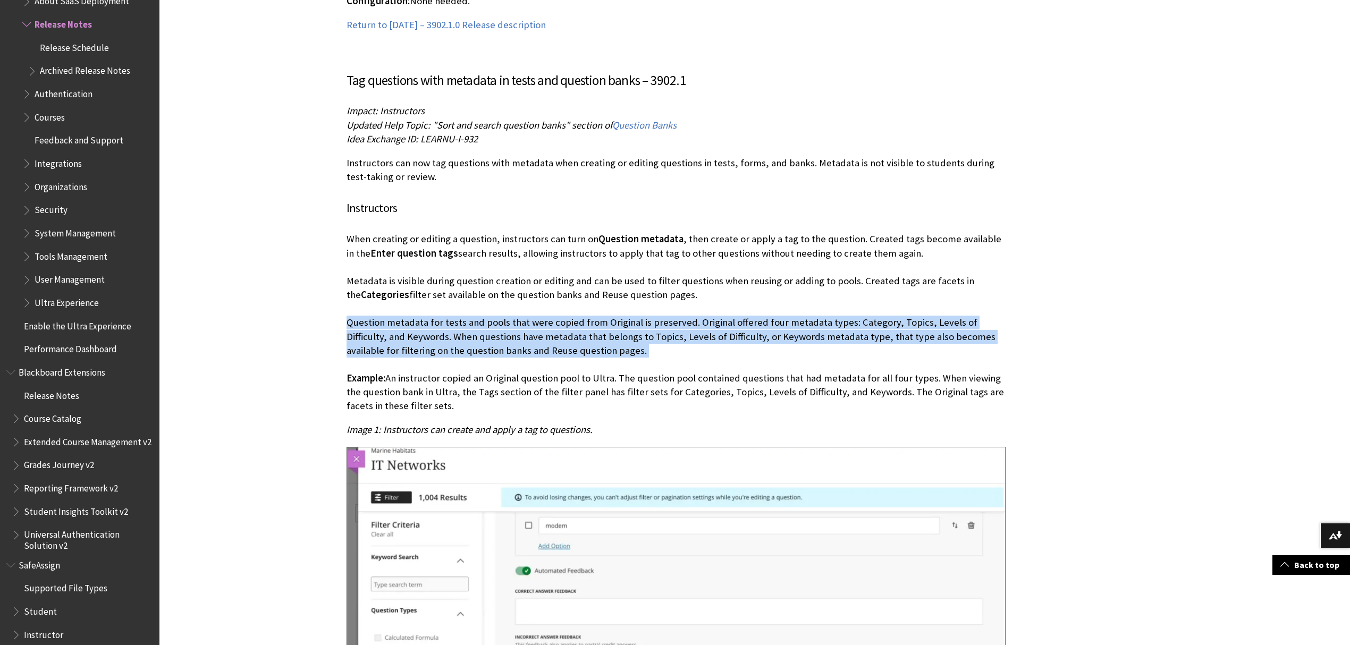
click at [440, 339] on p "When creating or editing a question, instructors can turn on Question metadata …" at bounding box center [675, 322] width 659 height 181
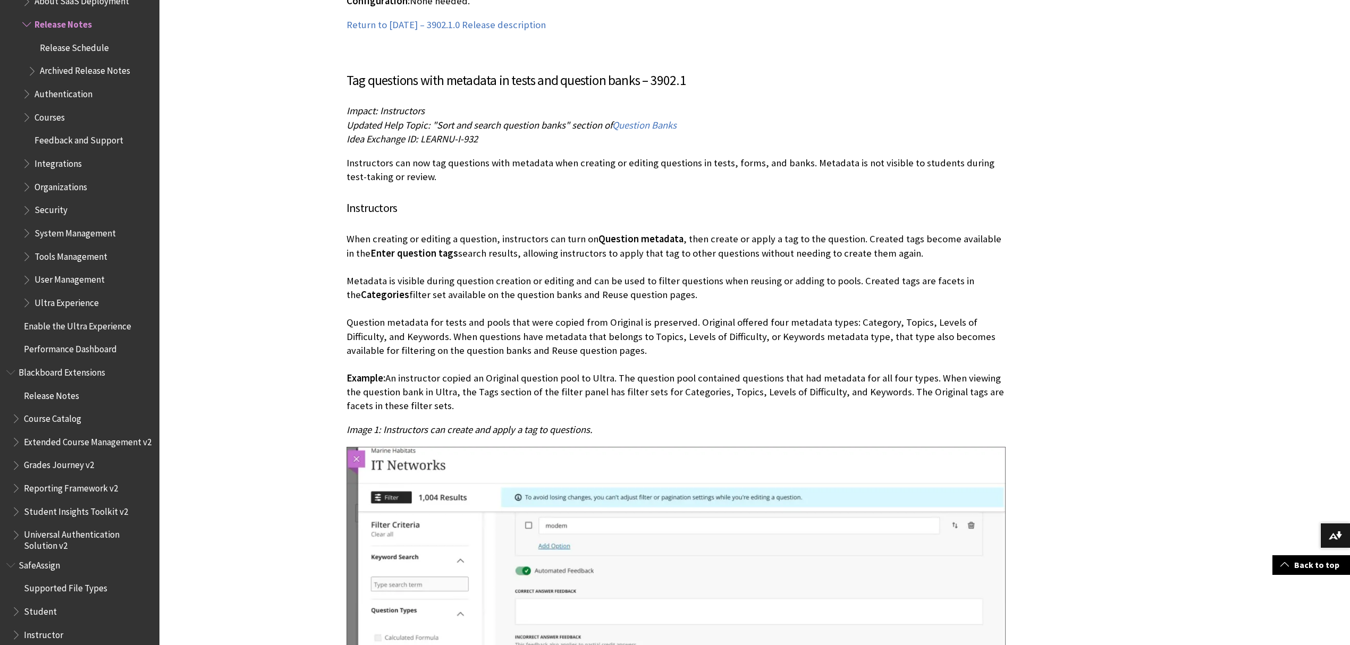
click at [443, 293] on p "When creating or editing a question, instructors can turn on Question metadata …" at bounding box center [675, 322] width 659 height 181
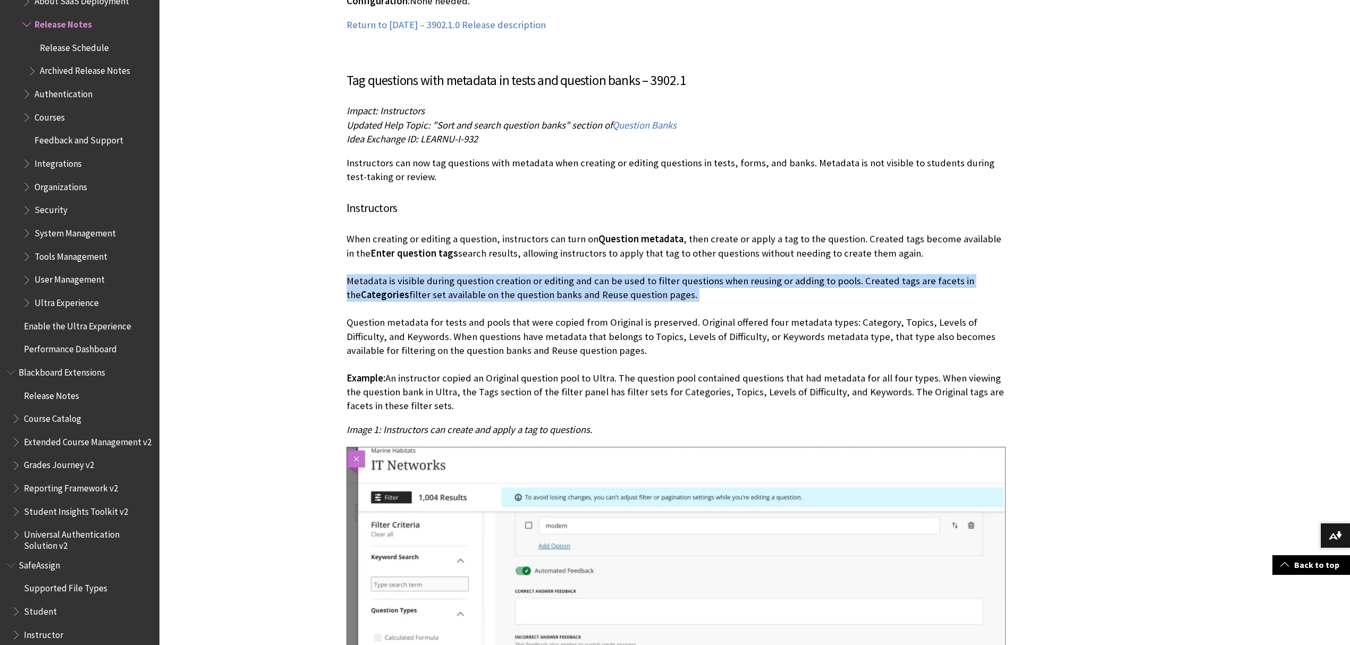
click at [443, 293] on p "When creating or editing a question, instructors can turn on Question metadata …" at bounding box center [675, 322] width 659 height 181
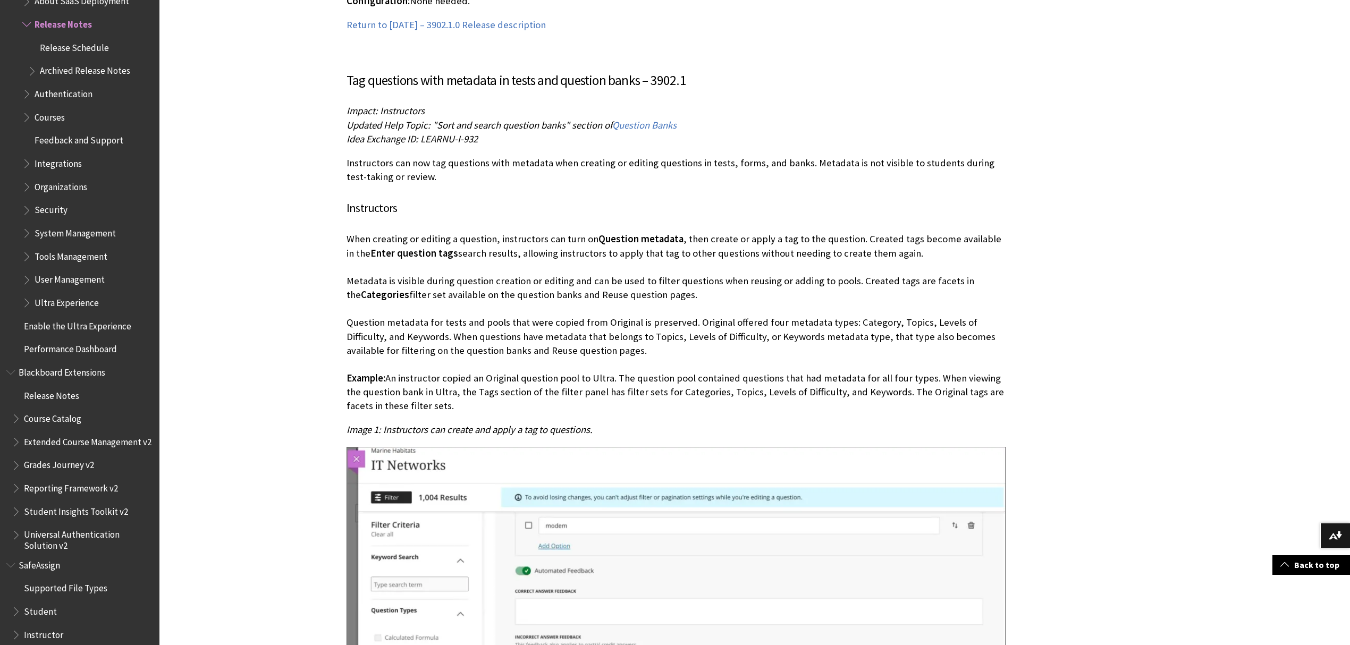
click at [507, 232] on p "When creating or editing a question, instructors can turn on Question metadata …" at bounding box center [675, 322] width 659 height 181
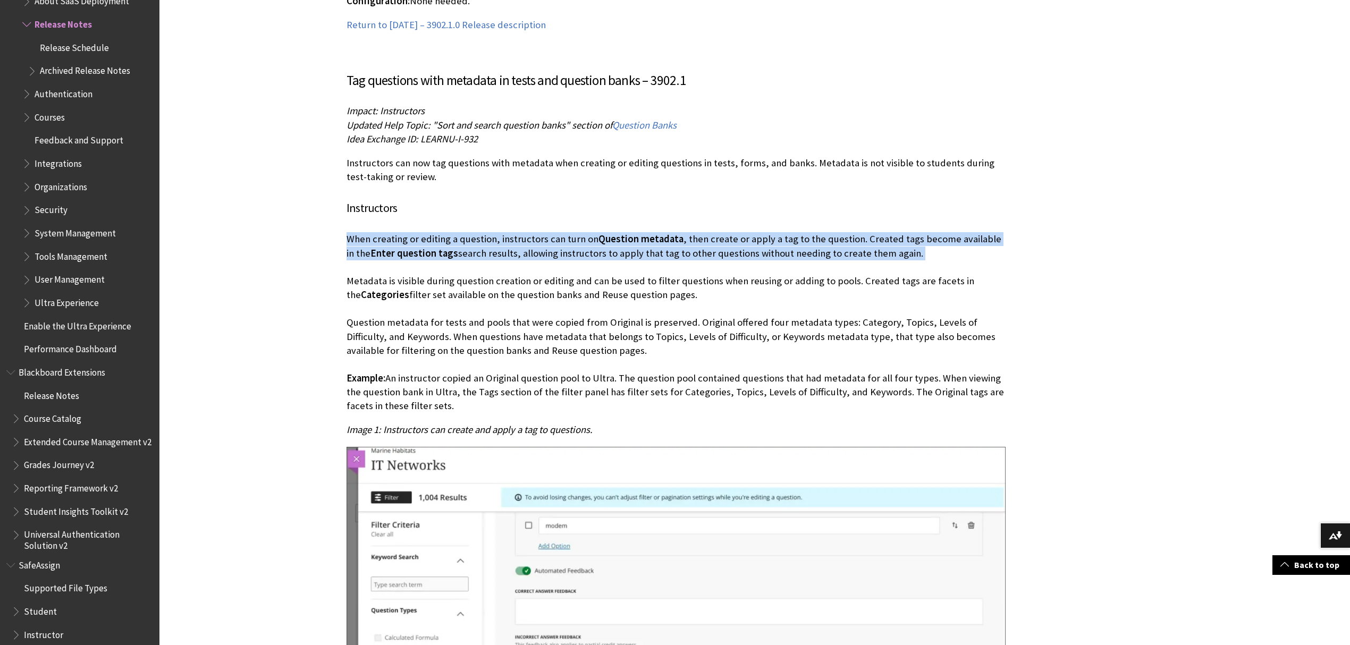
click at [507, 232] on p "When creating or editing a question, instructors can turn on Question metadata …" at bounding box center [675, 322] width 659 height 181
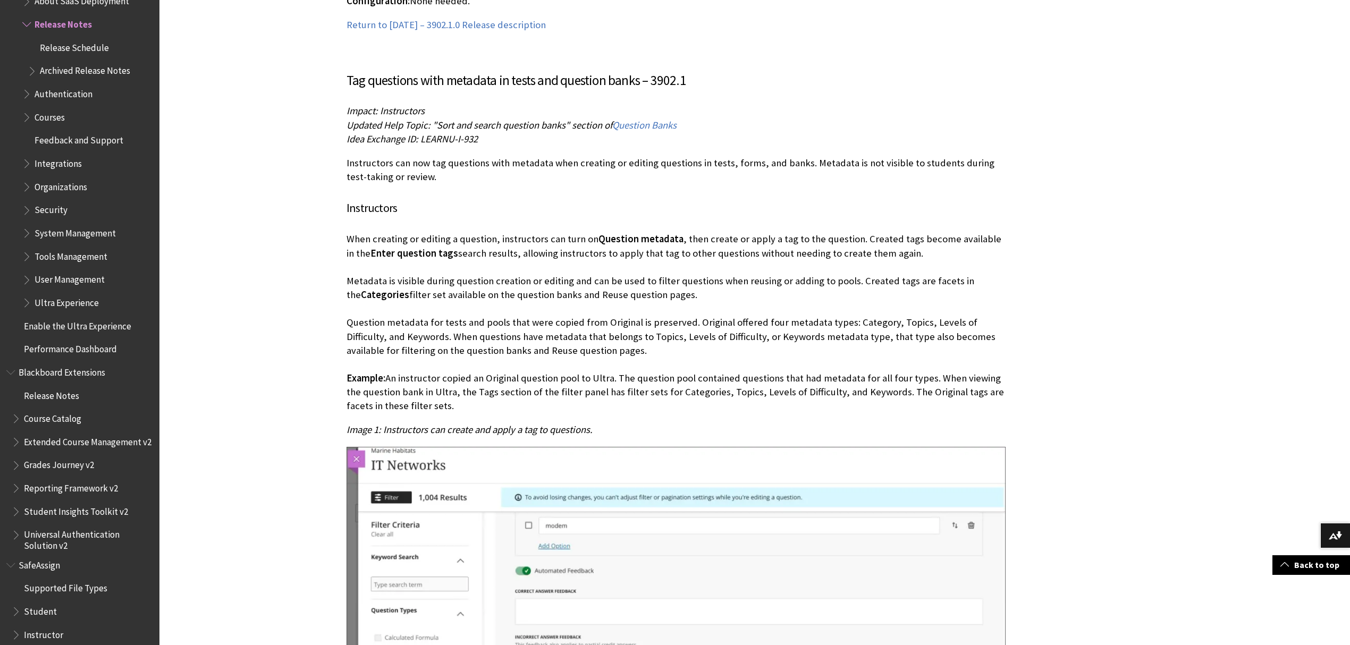
click at [469, 327] on p "When creating or editing a question, instructors can turn on Question metadata …" at bounding box center [675, 322] width 659 height 181
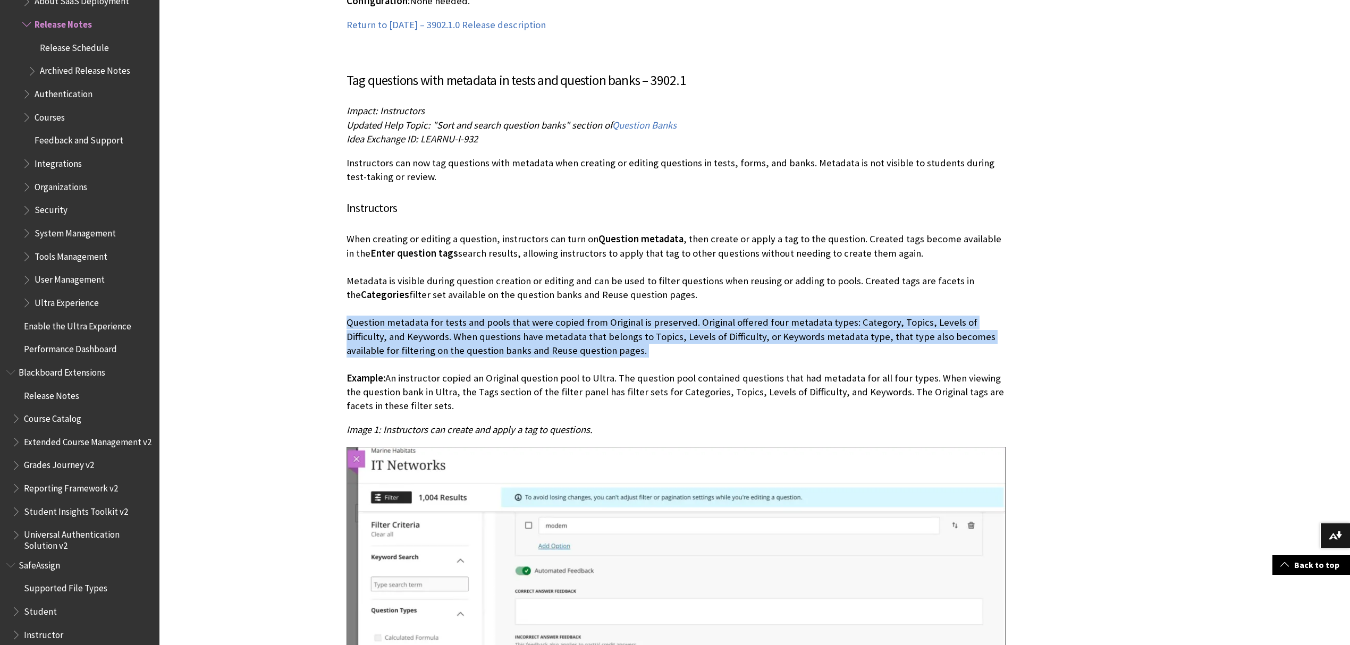
click at [469, 327] on p "When creating or editing a question, instructors can turn on Question metadata …" at bounding box center [675, 322] width 659 height 181
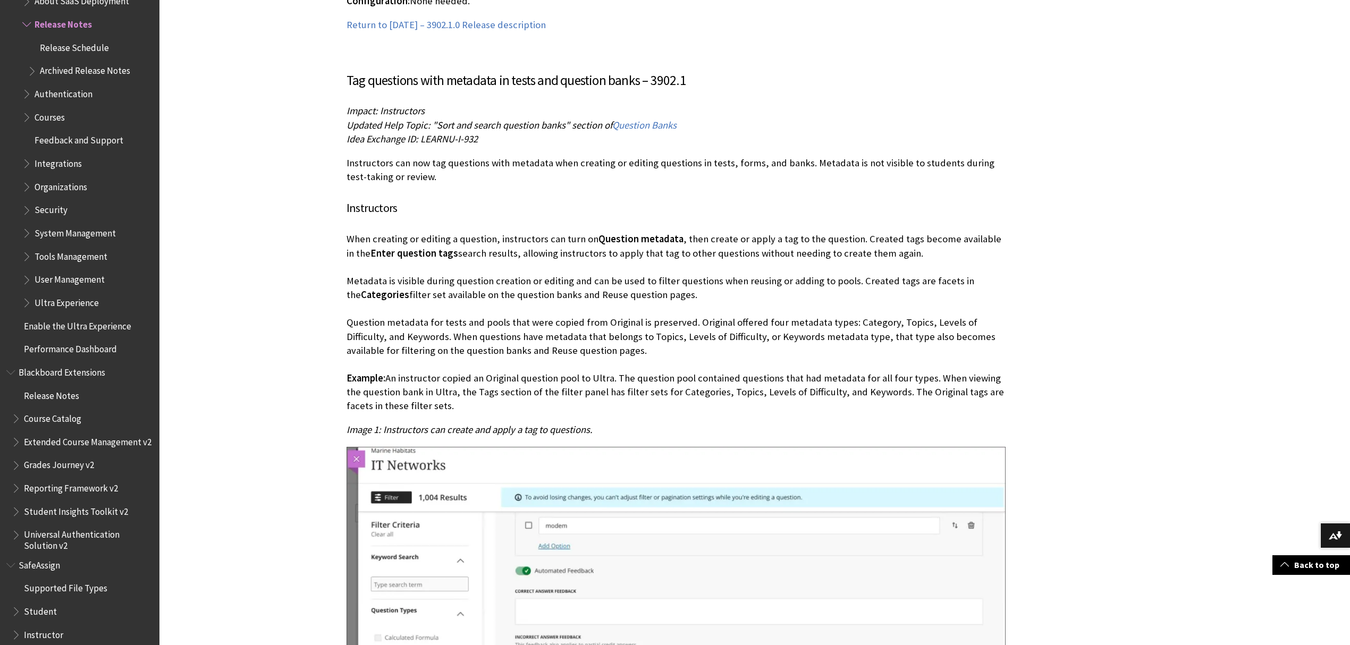
click at [428, 392] on p "When creating or editing a question, instructors can turn on Question metadata …" at bounding box center [675, 322] width 659 height 181
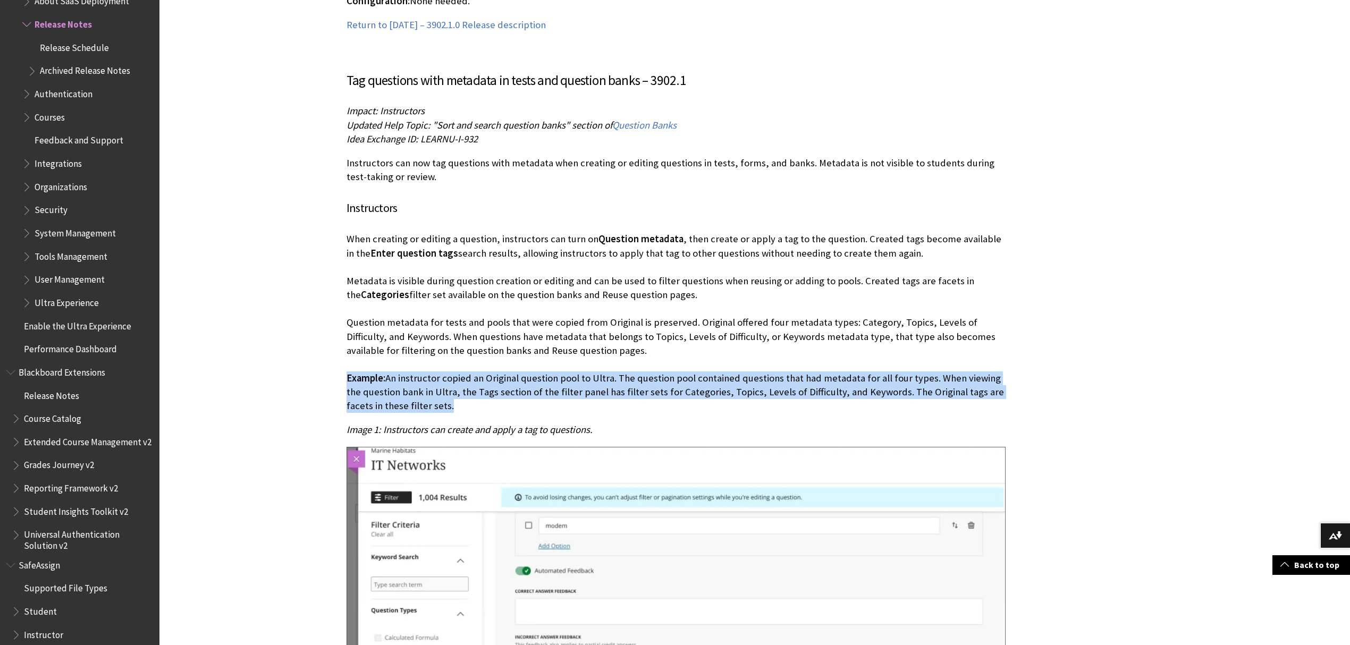
click at [428, 392] on p "When creating or editing a question, instructors can turn on Question metadata …" at bounding box center [675, 322] width 659 height 181
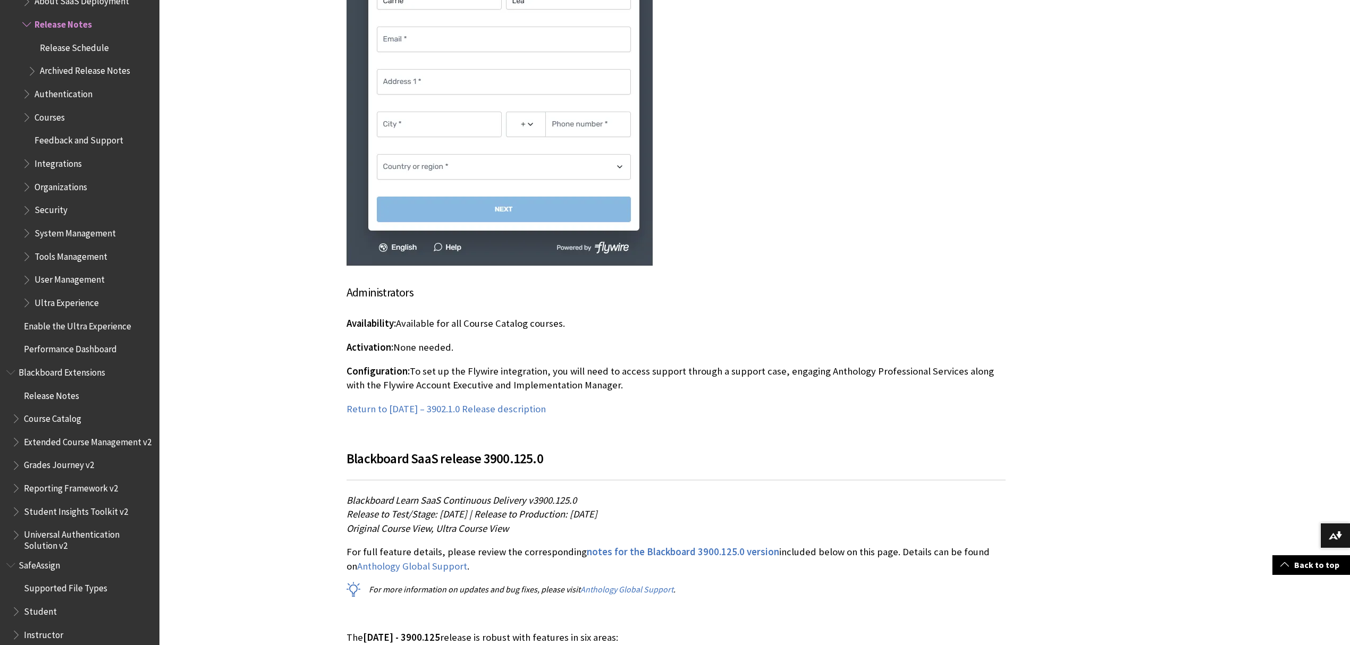
scroll to position [10794, 0]
